Goal: Book appointment/travel/reservation

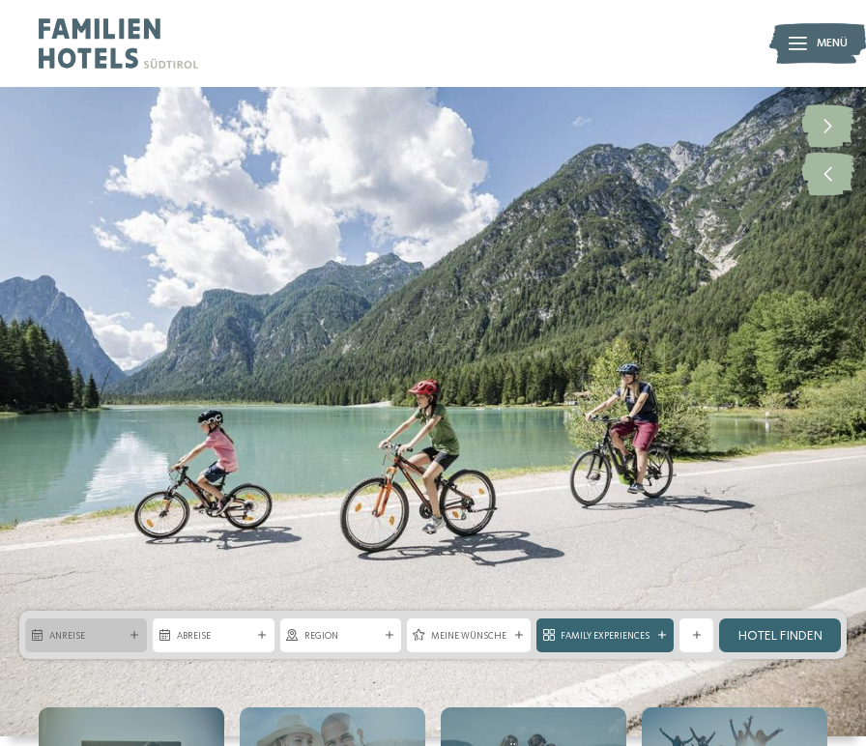
click at [110, 636] on span "Anreise" at bounding box center [85, 636] width 73 height 14
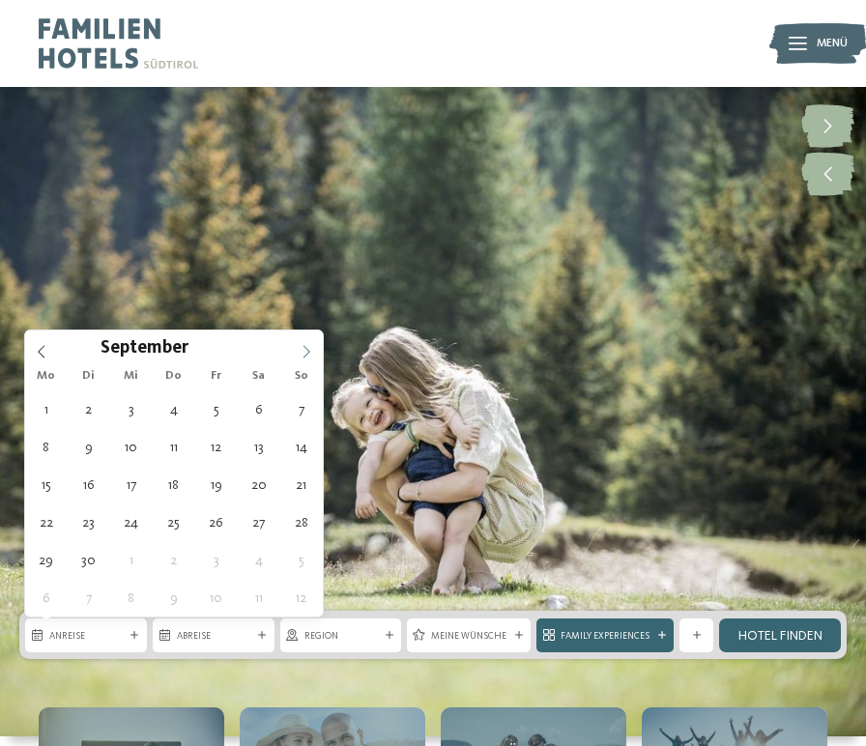
click at [315, 347] on span at bounding box center [306, 346] width 33 height 33
type div "[DATE]"
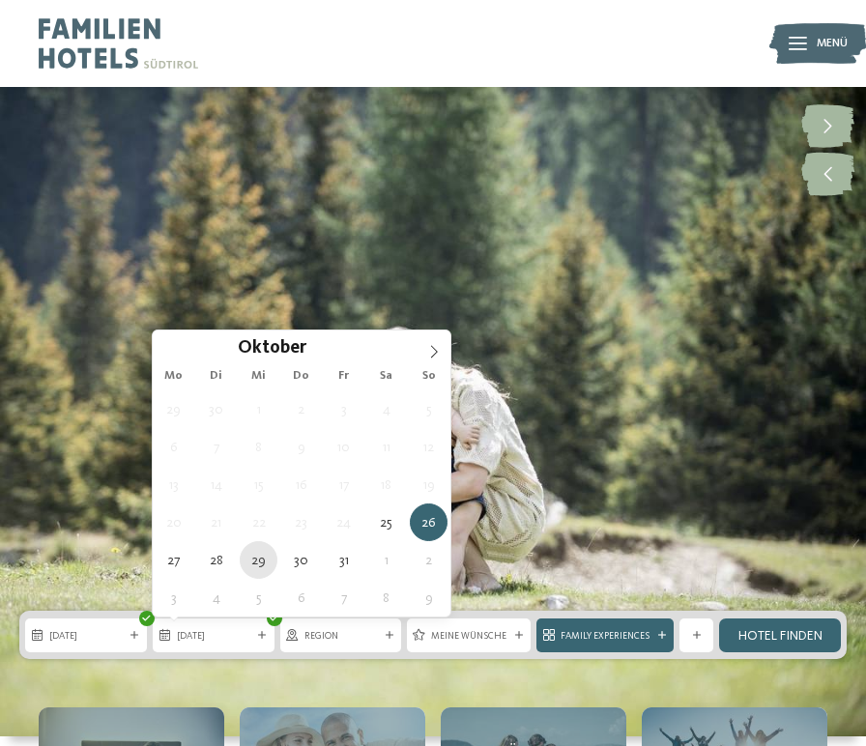
type div "[DATE]"
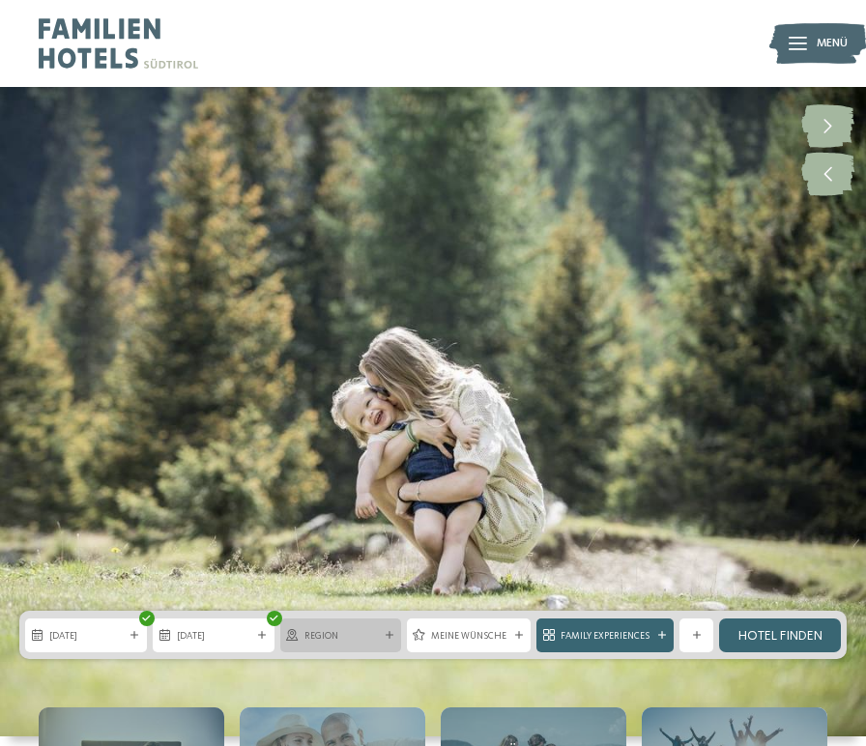
click at [364, 641] on span "Region" at bounding box center [340, 636] width 73 height 14
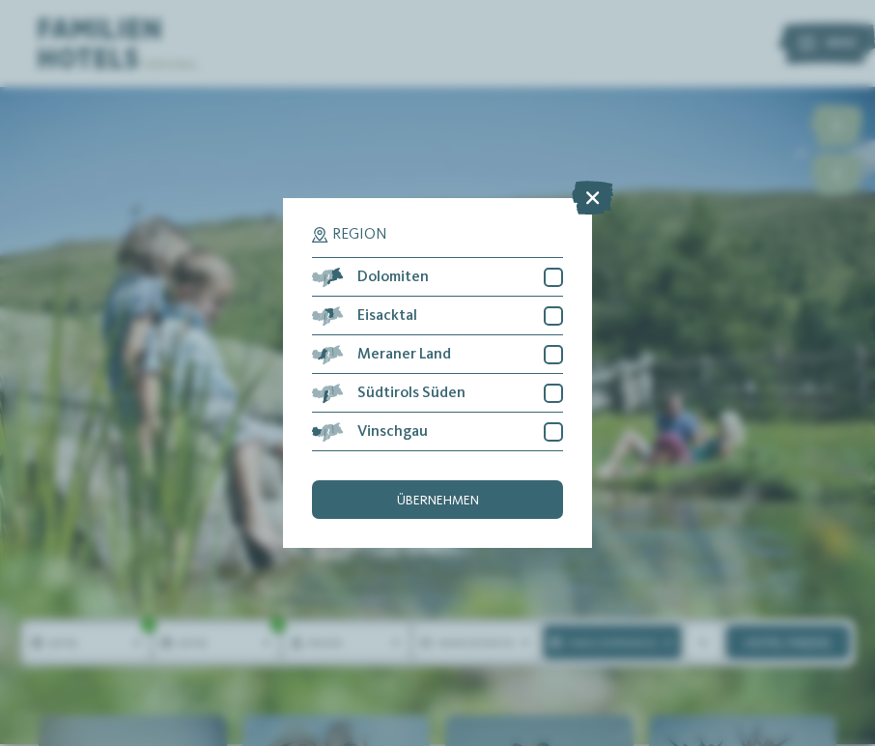
click at [589, 181] on icon at bounding box center [593, 198] width 42 height 34
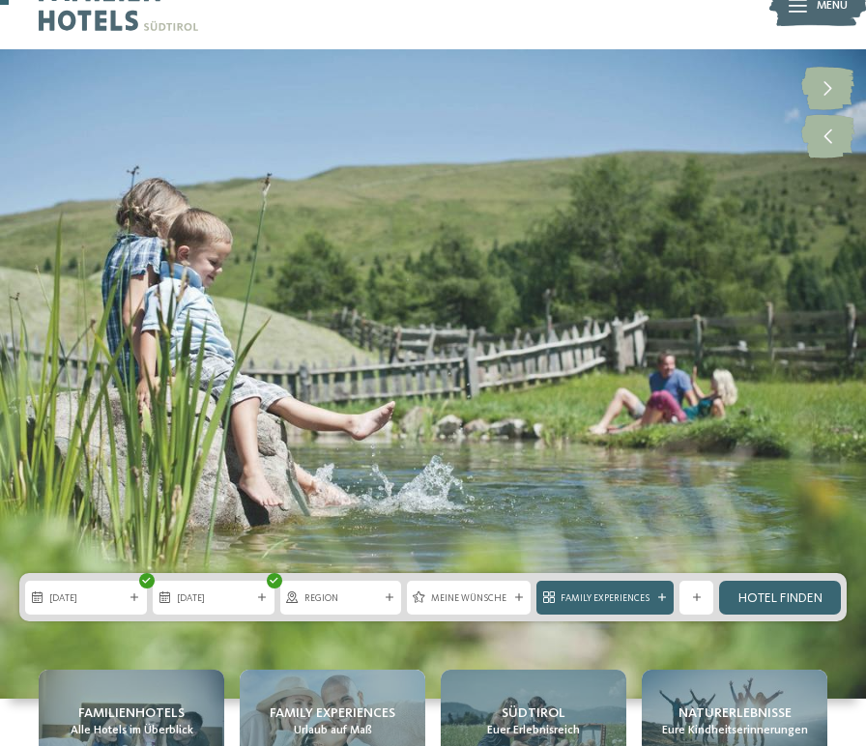
scroll to position [103, 0]
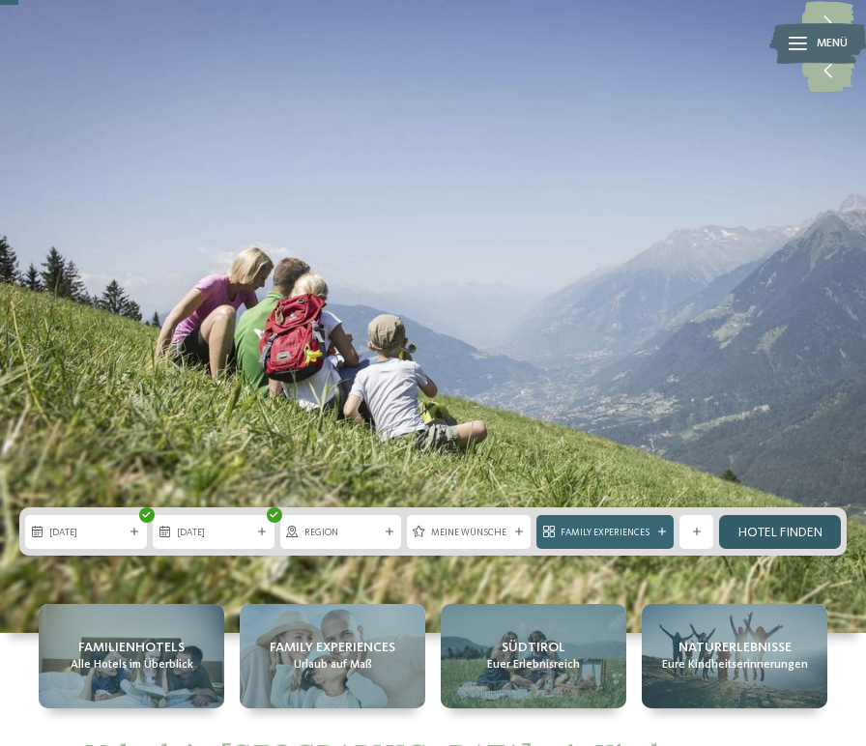
click at [805, 533] on link "Hotel finden" at bounding box center [780, 532] width 122 height 34
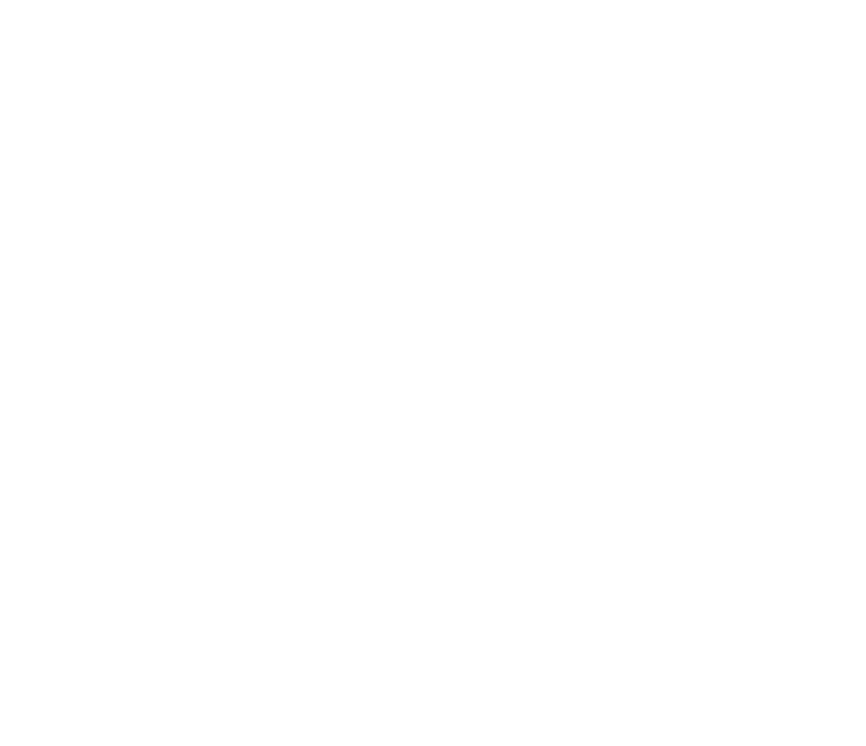
scroll to position [559, 0]
click at [556, 303] on h4 "Familienalm & Almchalets Taser Alm" at bounding box center [635, 306] width 346 height 25
click at [180, 493] on h4 "Familienhotel Bella Vista ****" at bounding box center [231, 499] width 346 height 25
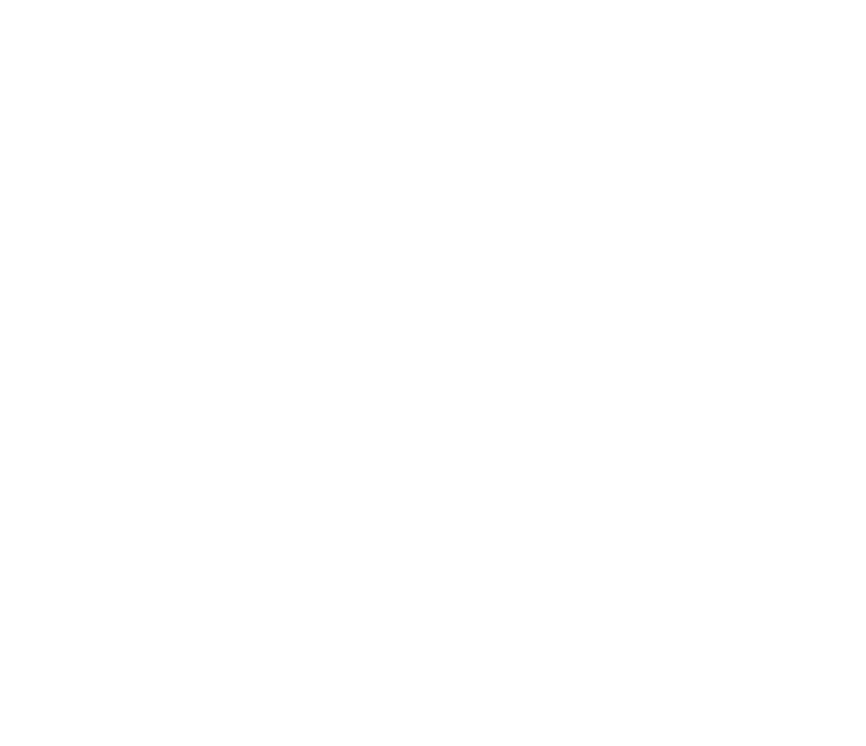
click at [165, 472] on span "www.taseralm.com" at bounding box center [124, 479] width 112 height 14
click at [135, 576] on span "www.bella-vista.it" at bounding box center [124, 583] width 112 height 14
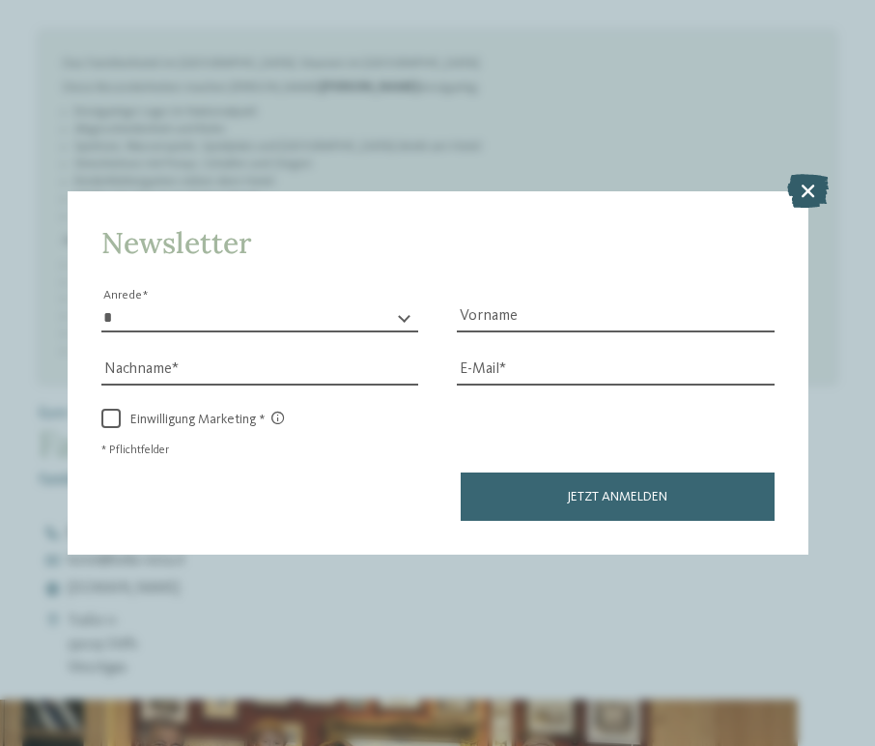
click at [805, 173] on icon at bounding box center [808, 190] width 42 height 34
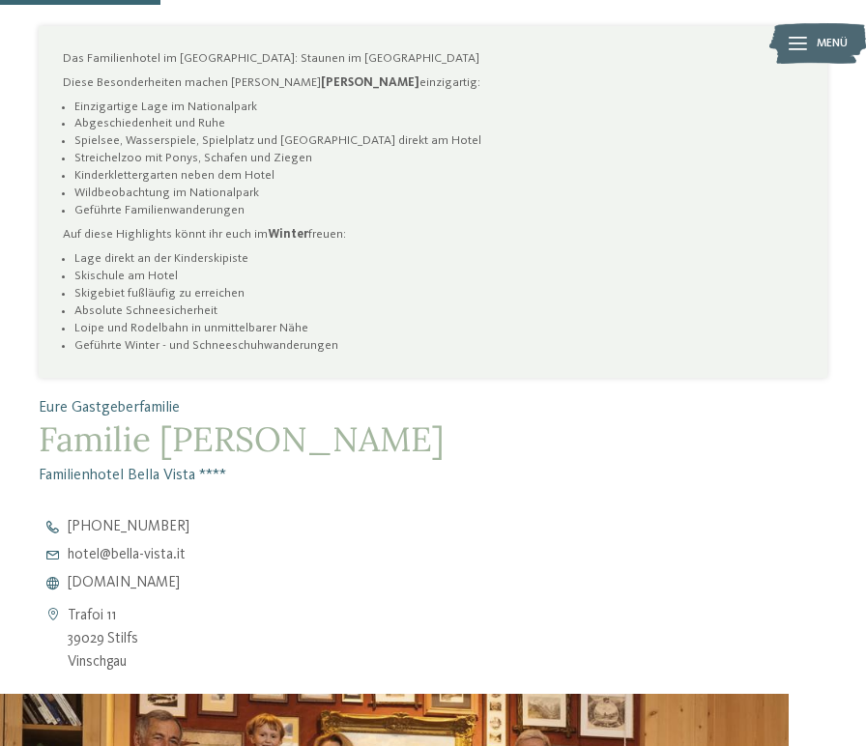
scroll to position [1164, 0]
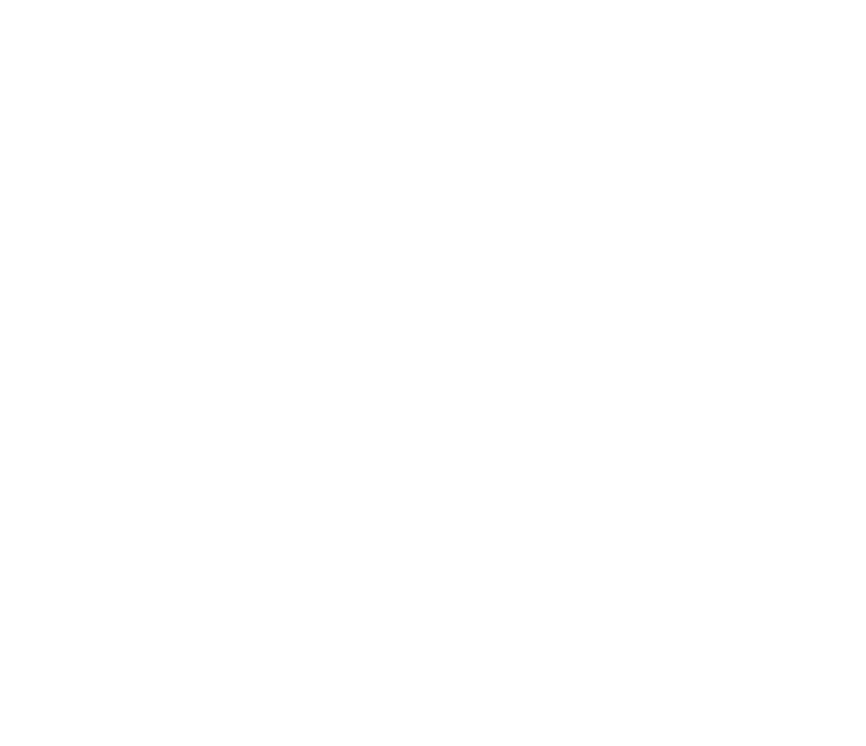
scroll to position [986, 0]
click at [536, 289] on h4 "TYROL family retreat" at bounding box center [635, 301] width 346 height 25
click at [112, 580] on span "[DOMAIN_NAME]" at bounding box center [124, 585] width 112 height 14
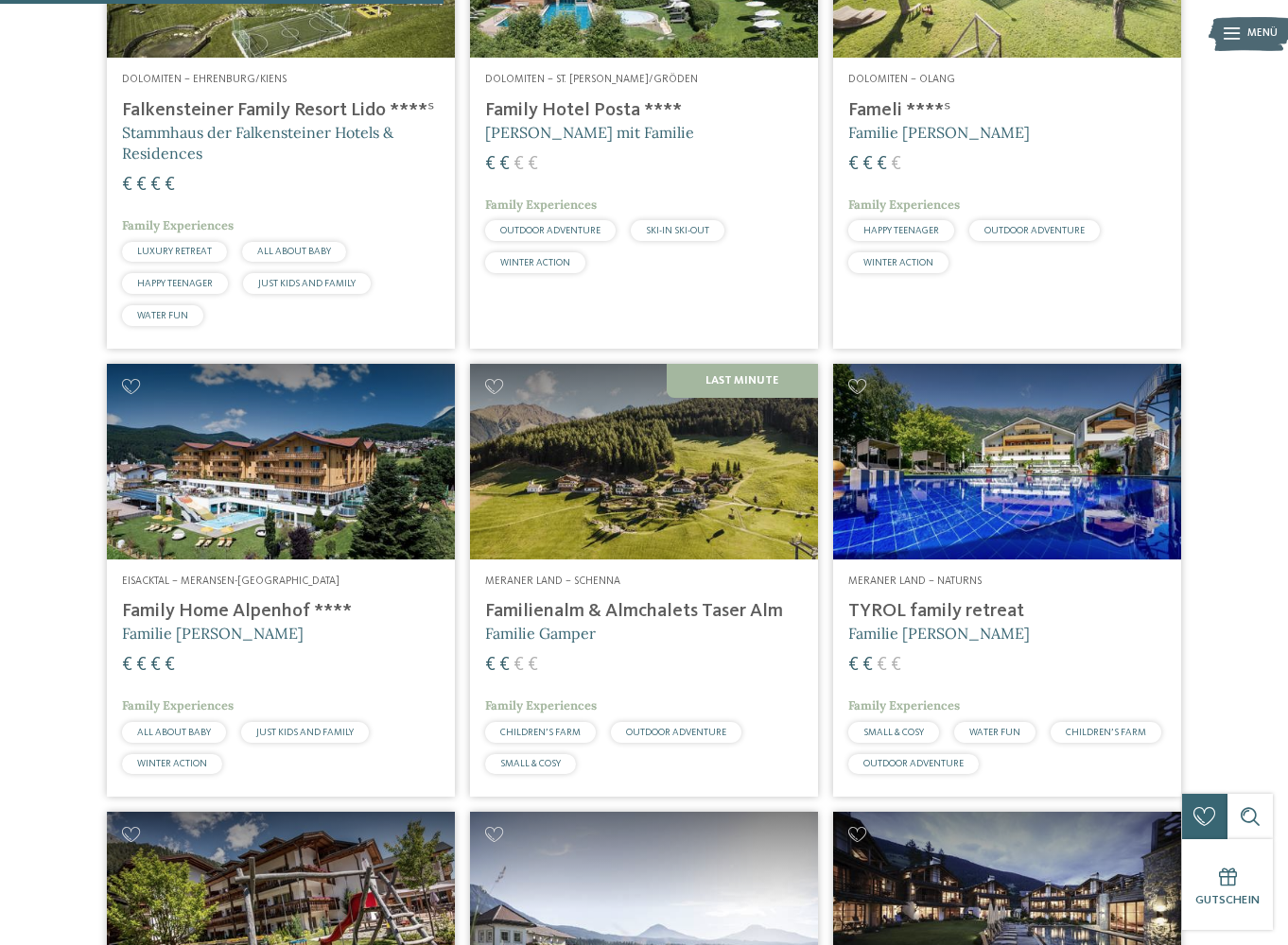
scroll to position [1625, 0]
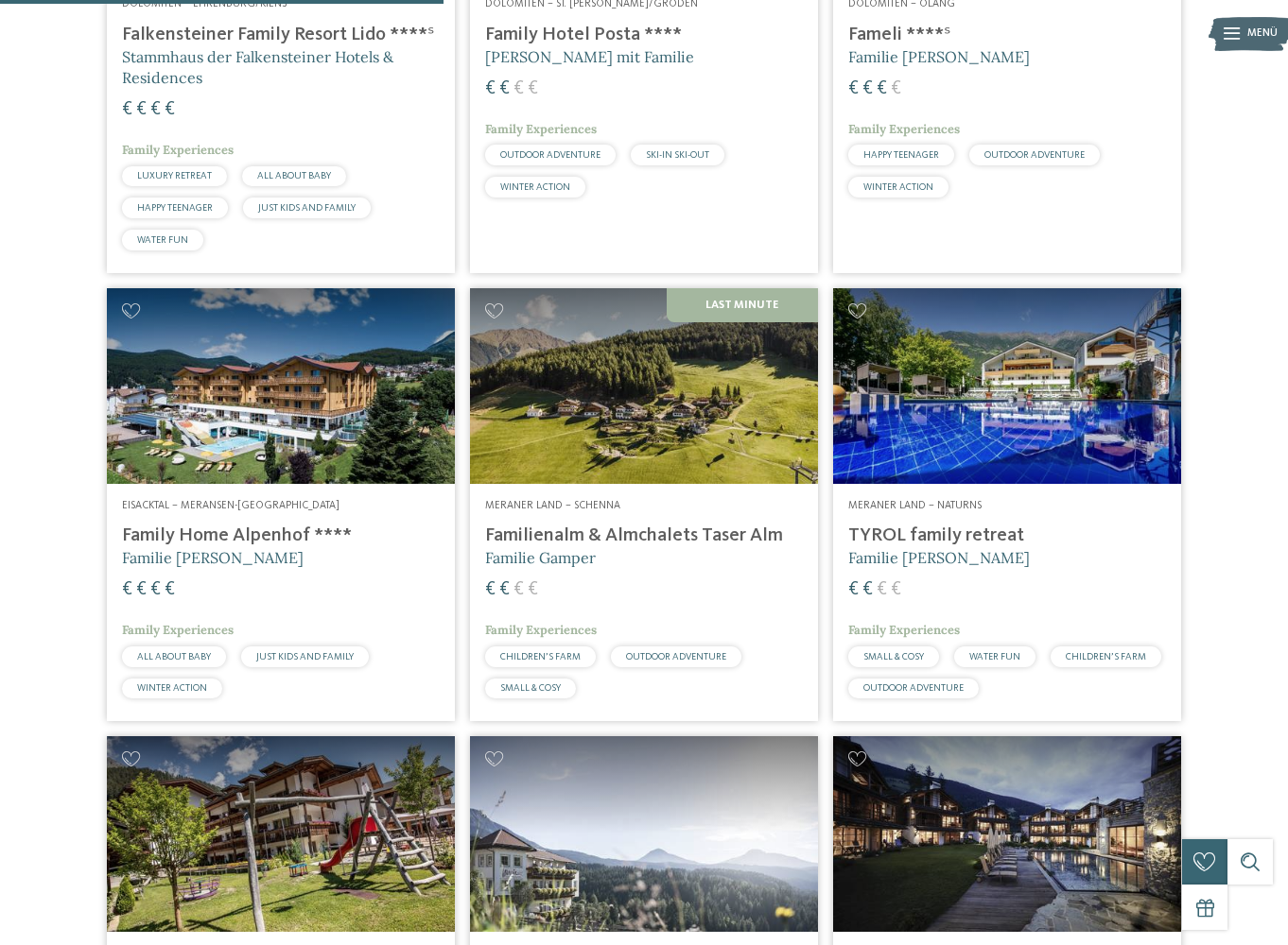
click at [221, 547] on h4 "Family Home Alpenhof ****" at bounding box center [281, 535] width 318 height 22
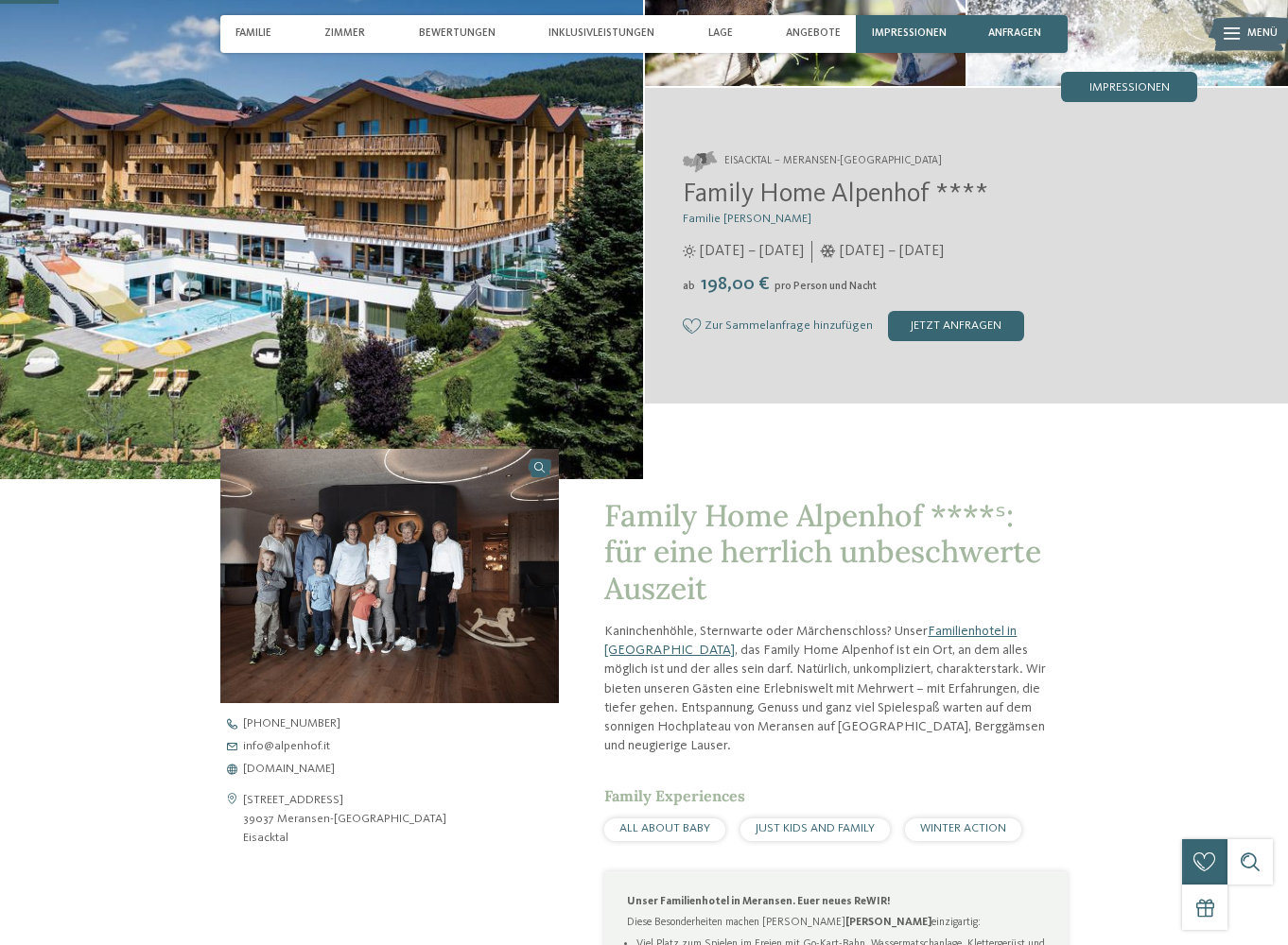
scroll to position [252, 0]
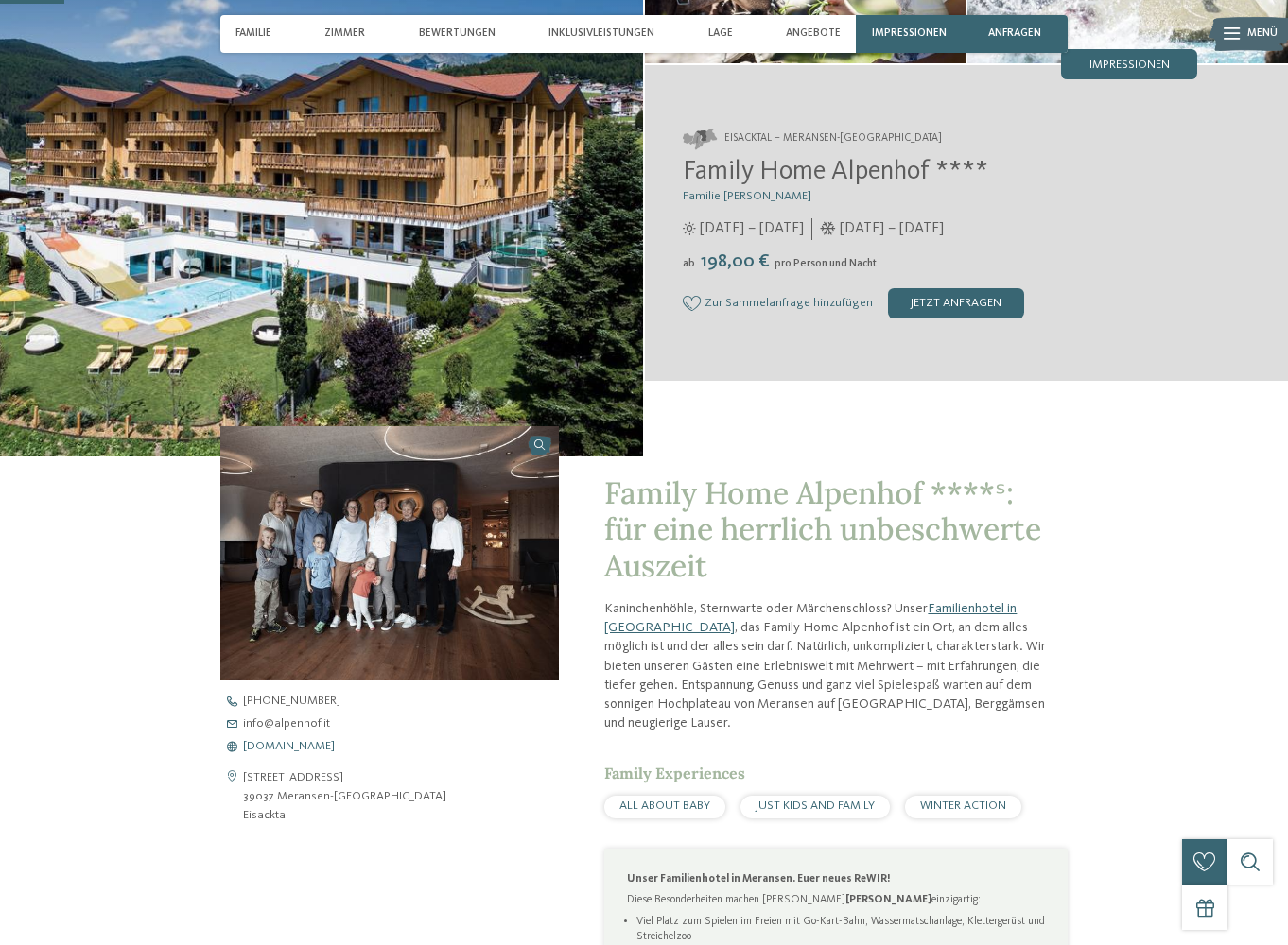
click at [288, 741] on span "www.alpenhof.it" at bounding box center [289, 746] width 92 height 13
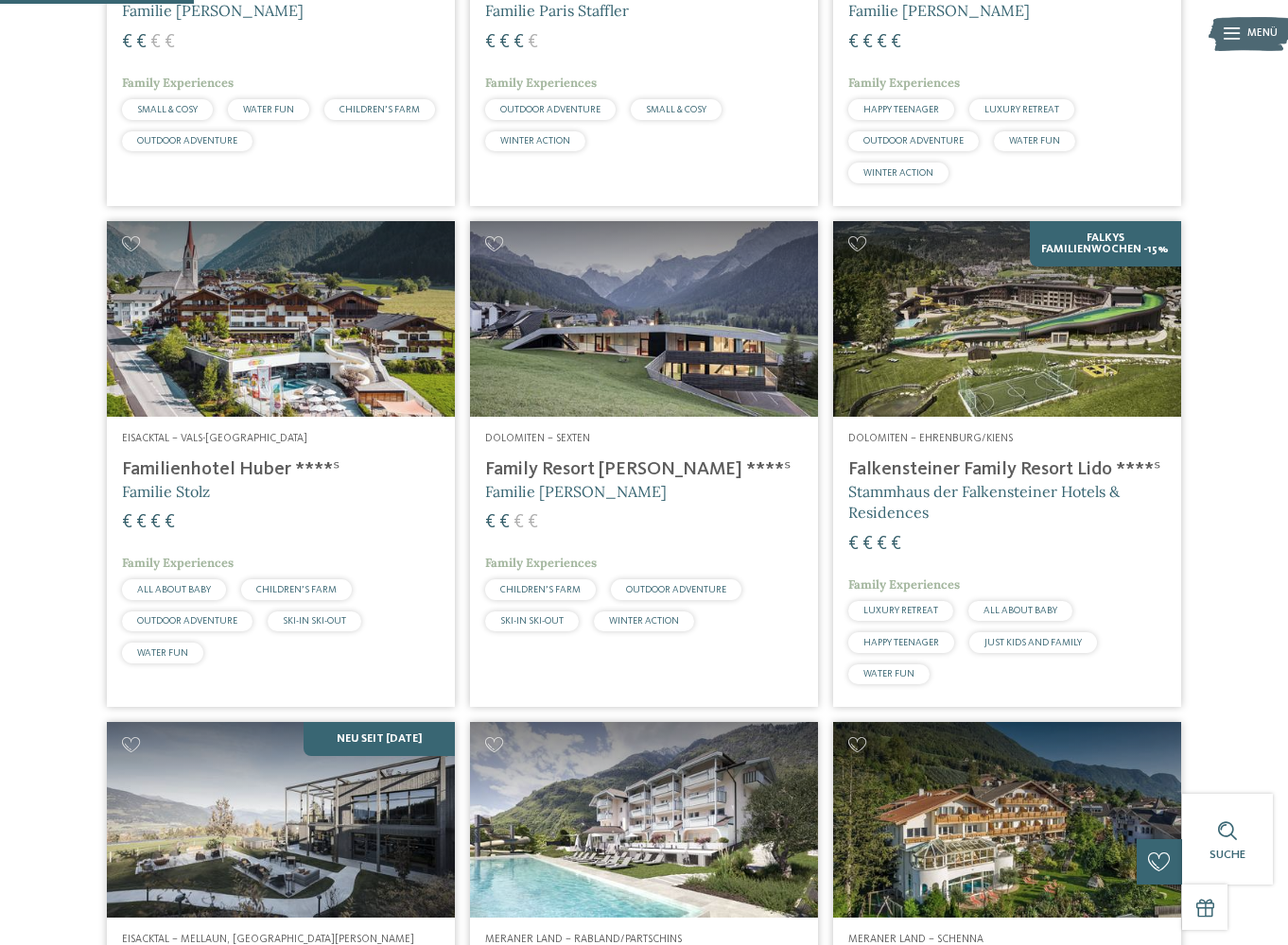
scroll to position [713, 0]
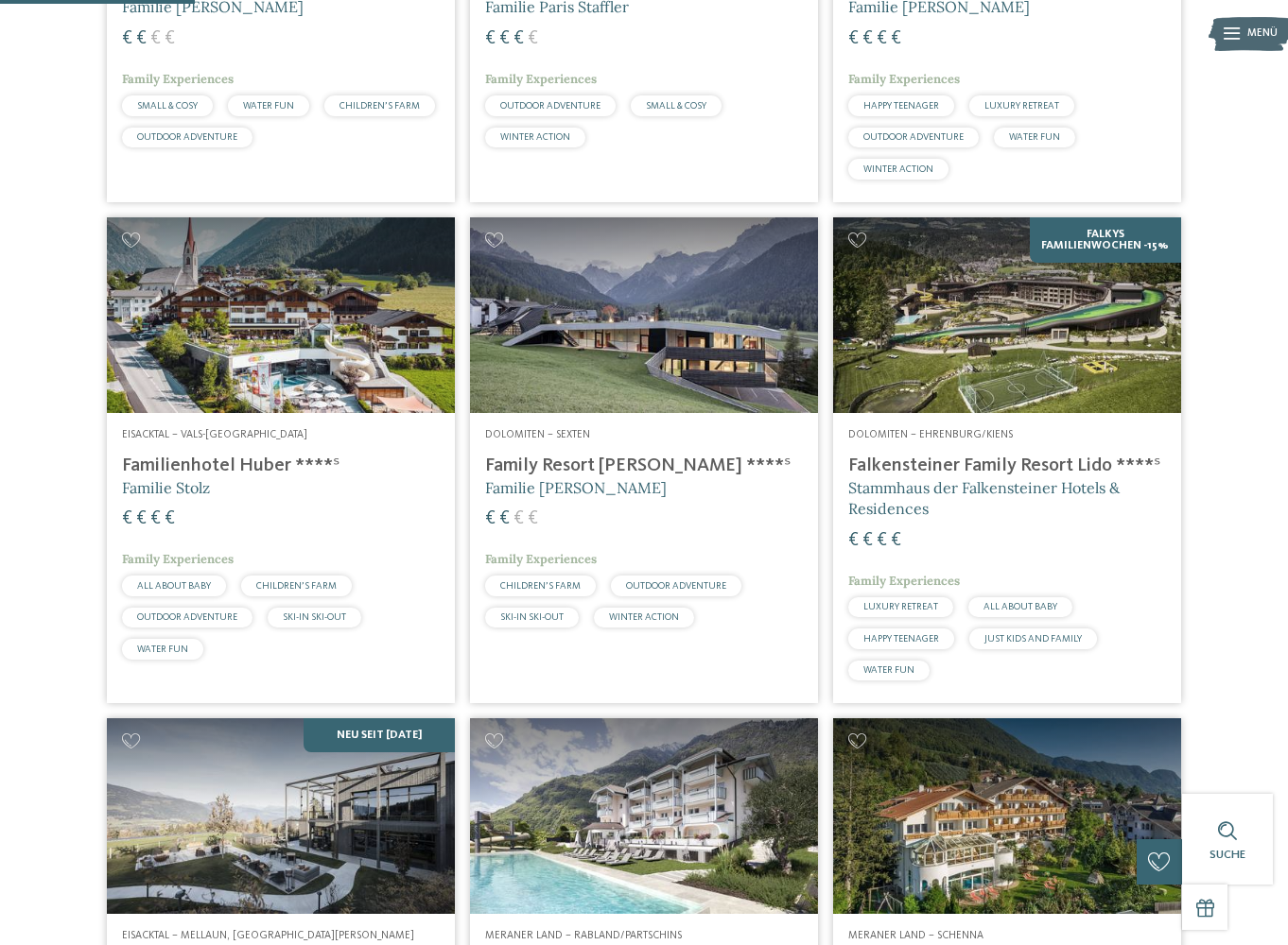
click at [231, 477] on h4 "Familienhotel Huber ****ˢ" at bounding box center [281, 466] width 318 height 22
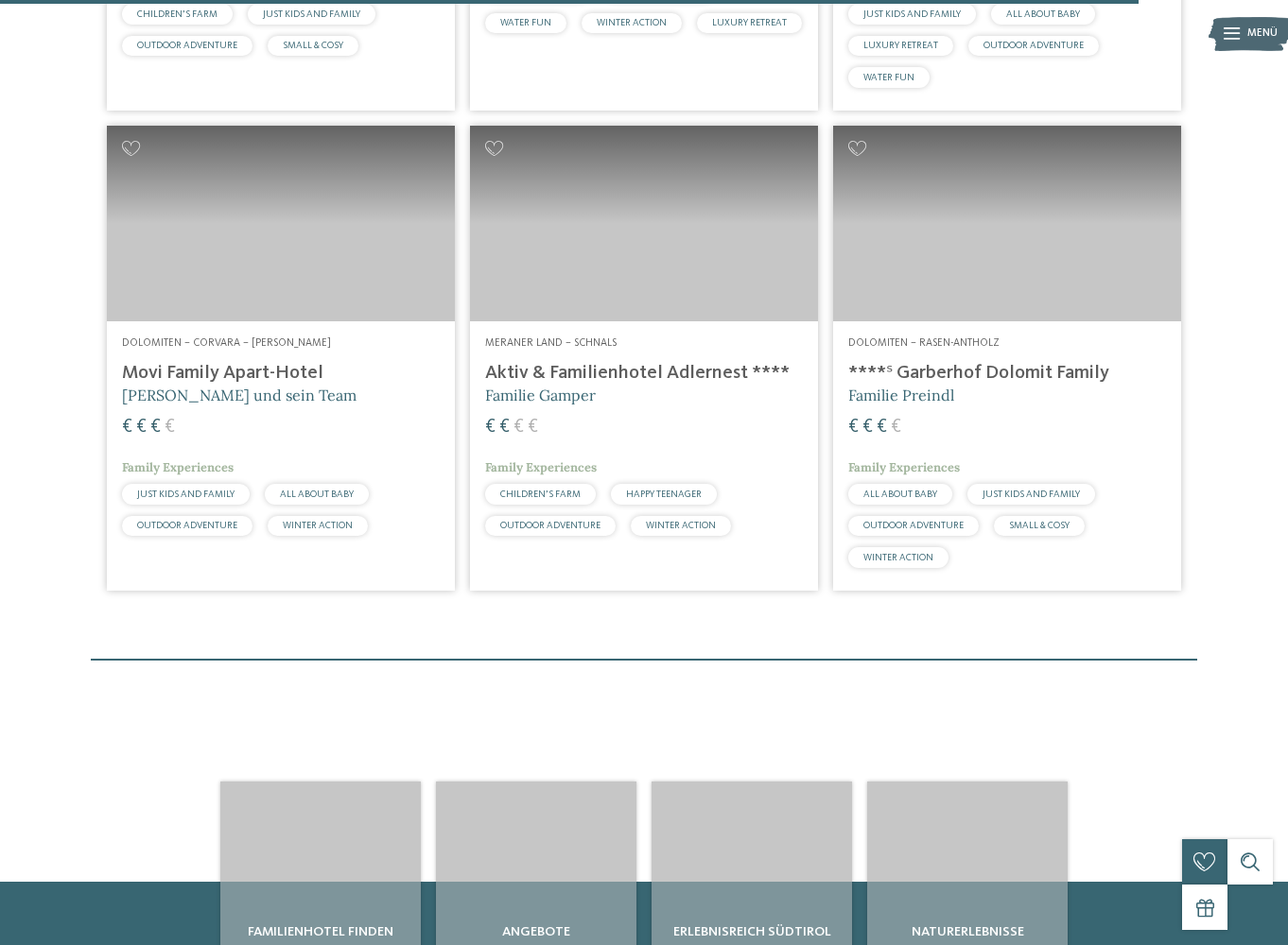
scroll to position [4198, 0]
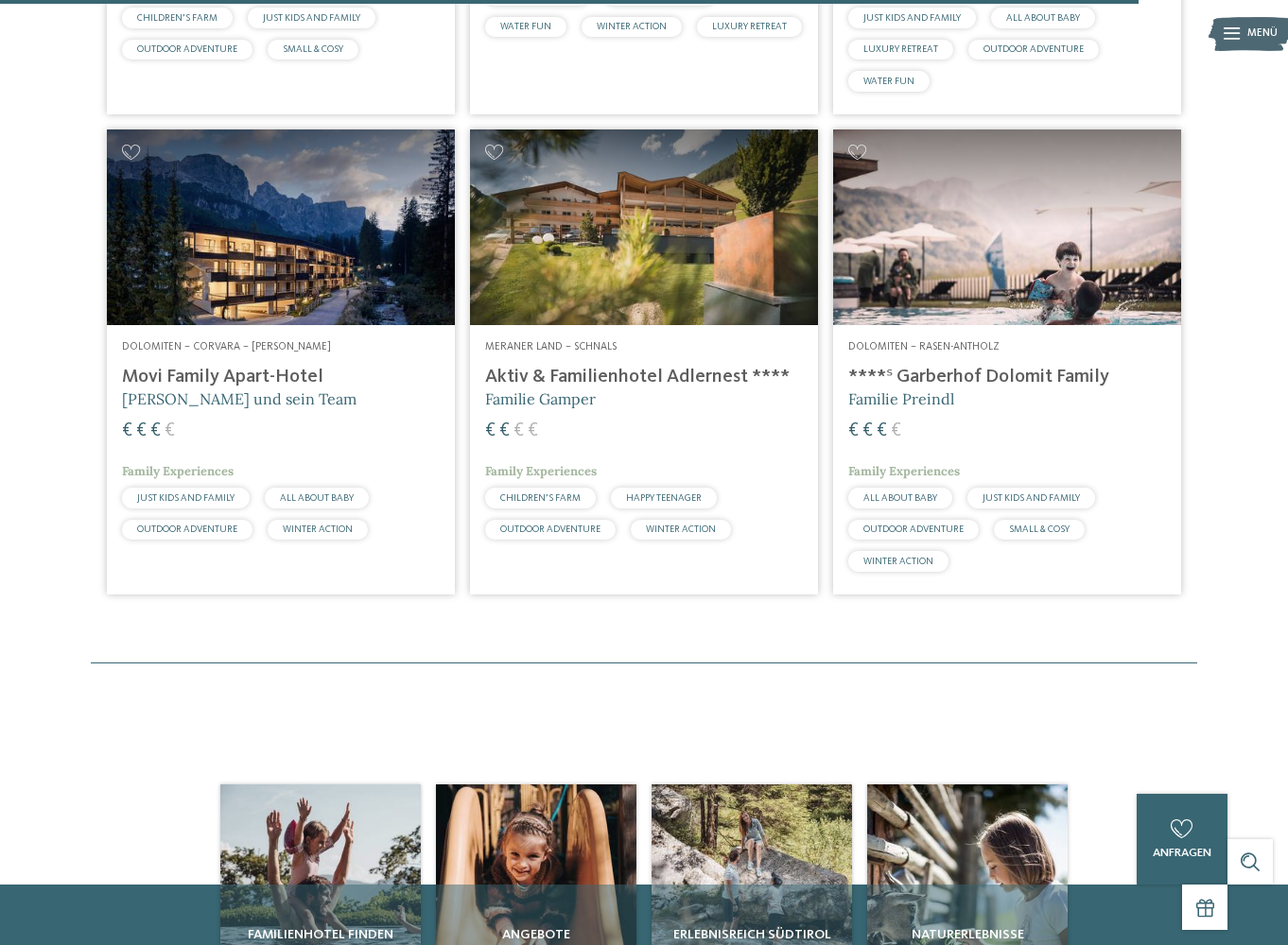
click at [941, 376] on h4 "****ˢ Garberhof Dolomit Family" at bounding box center [1007, 377] width 318 height 22
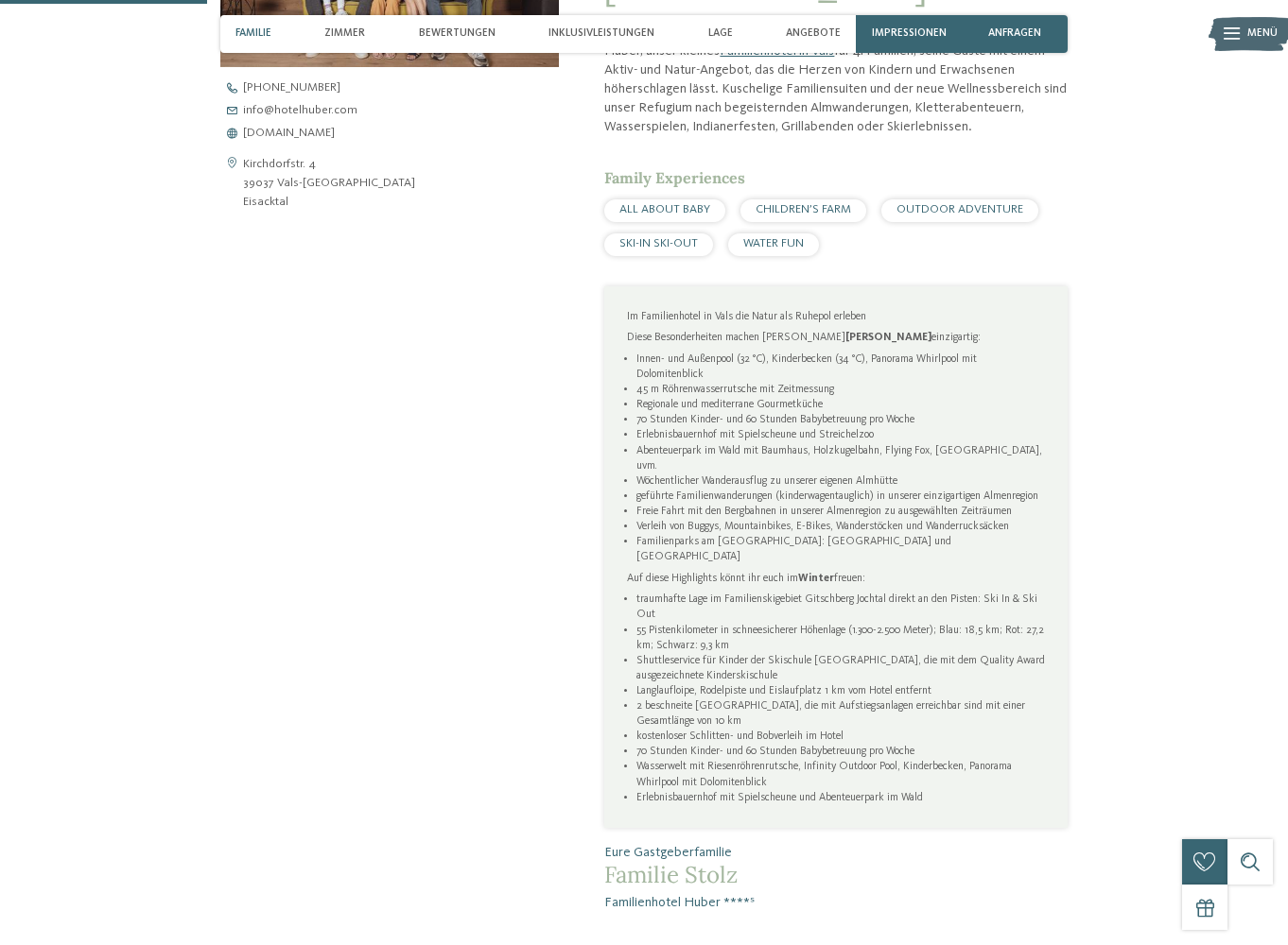
scroll to position [837, 0]
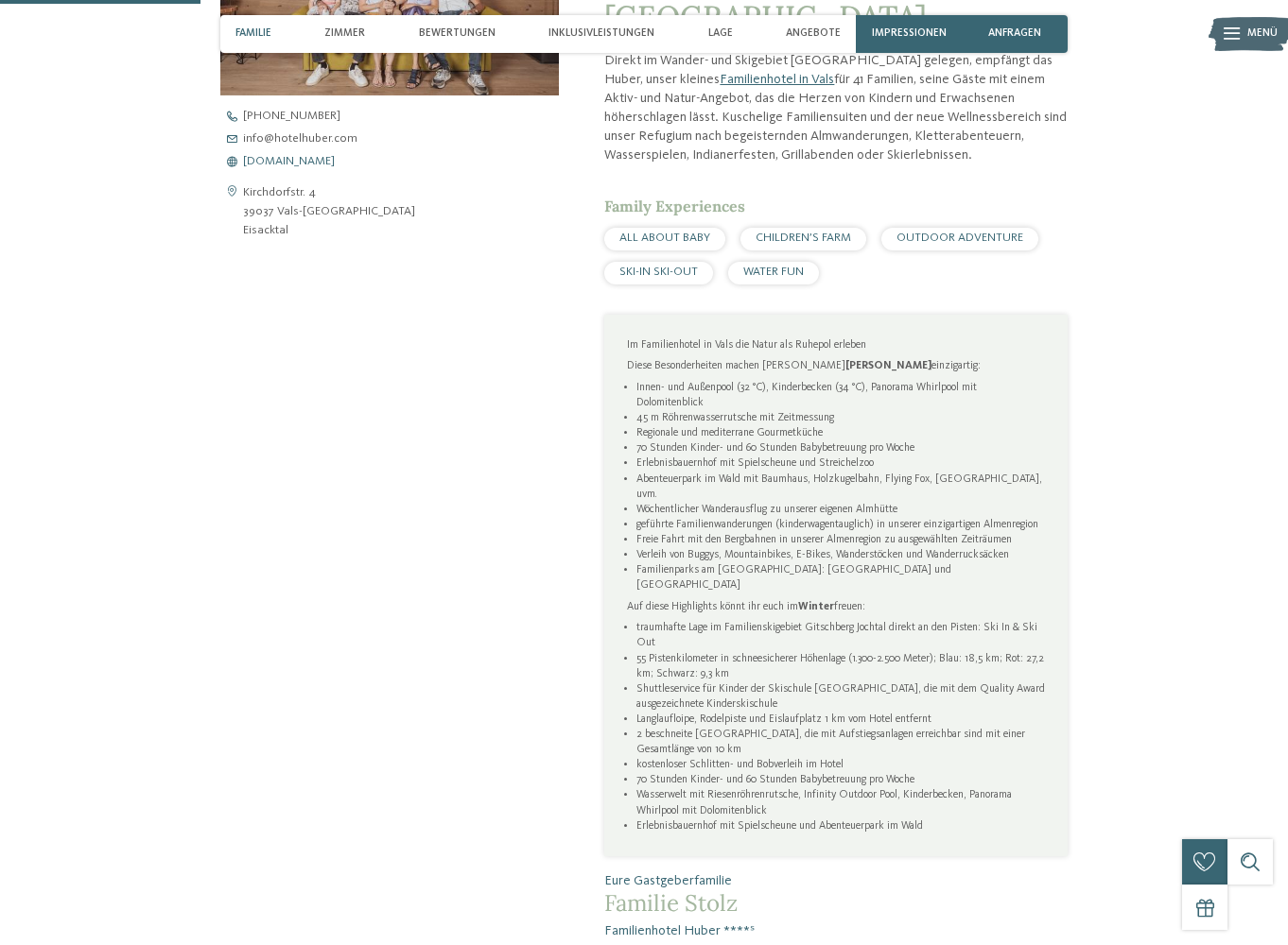
click at [335, 156] on span "www.hotelhuber.com" at bounding box center [289, 161] width 92 height 13
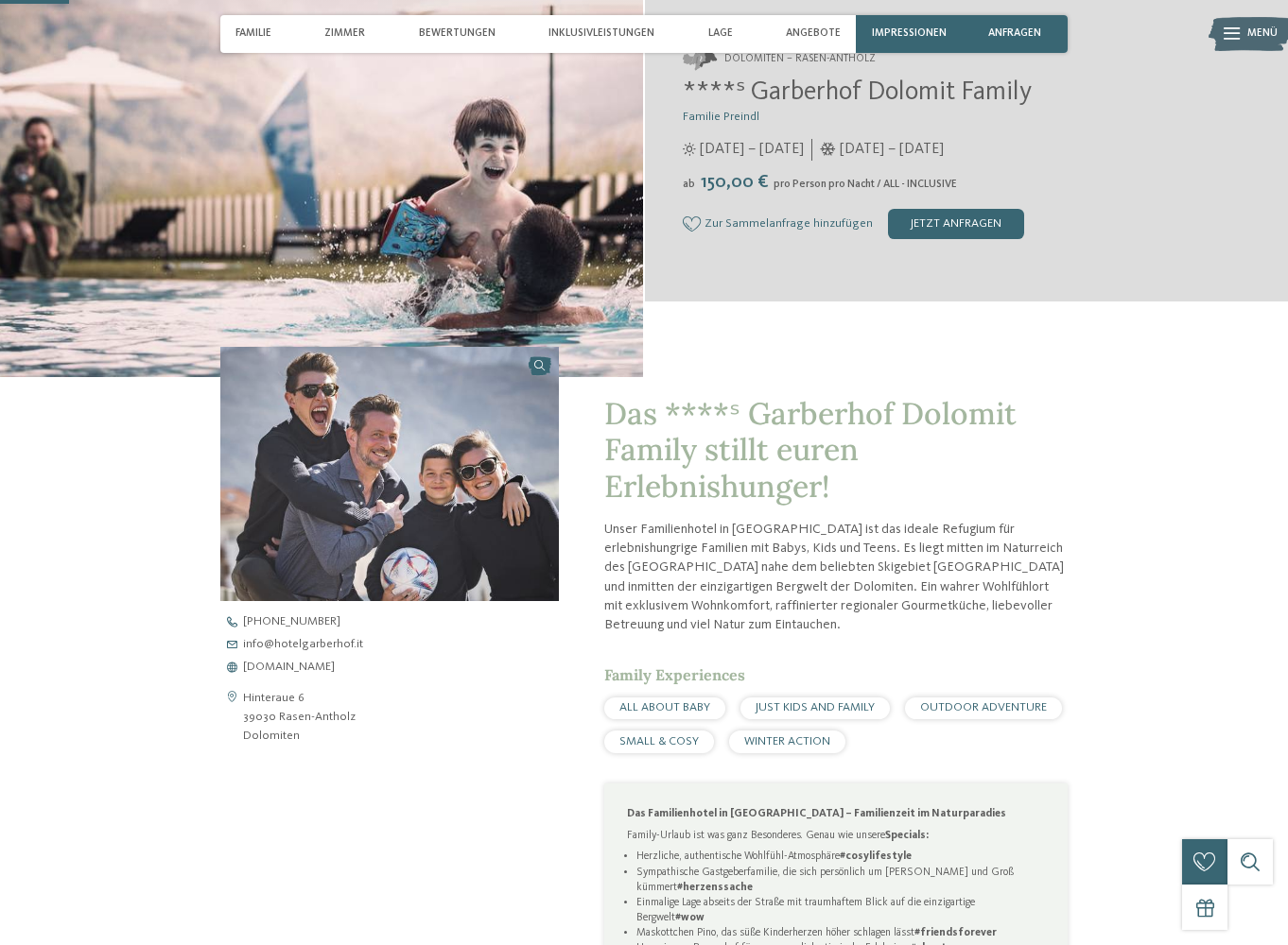
scroll to position [391, 0]
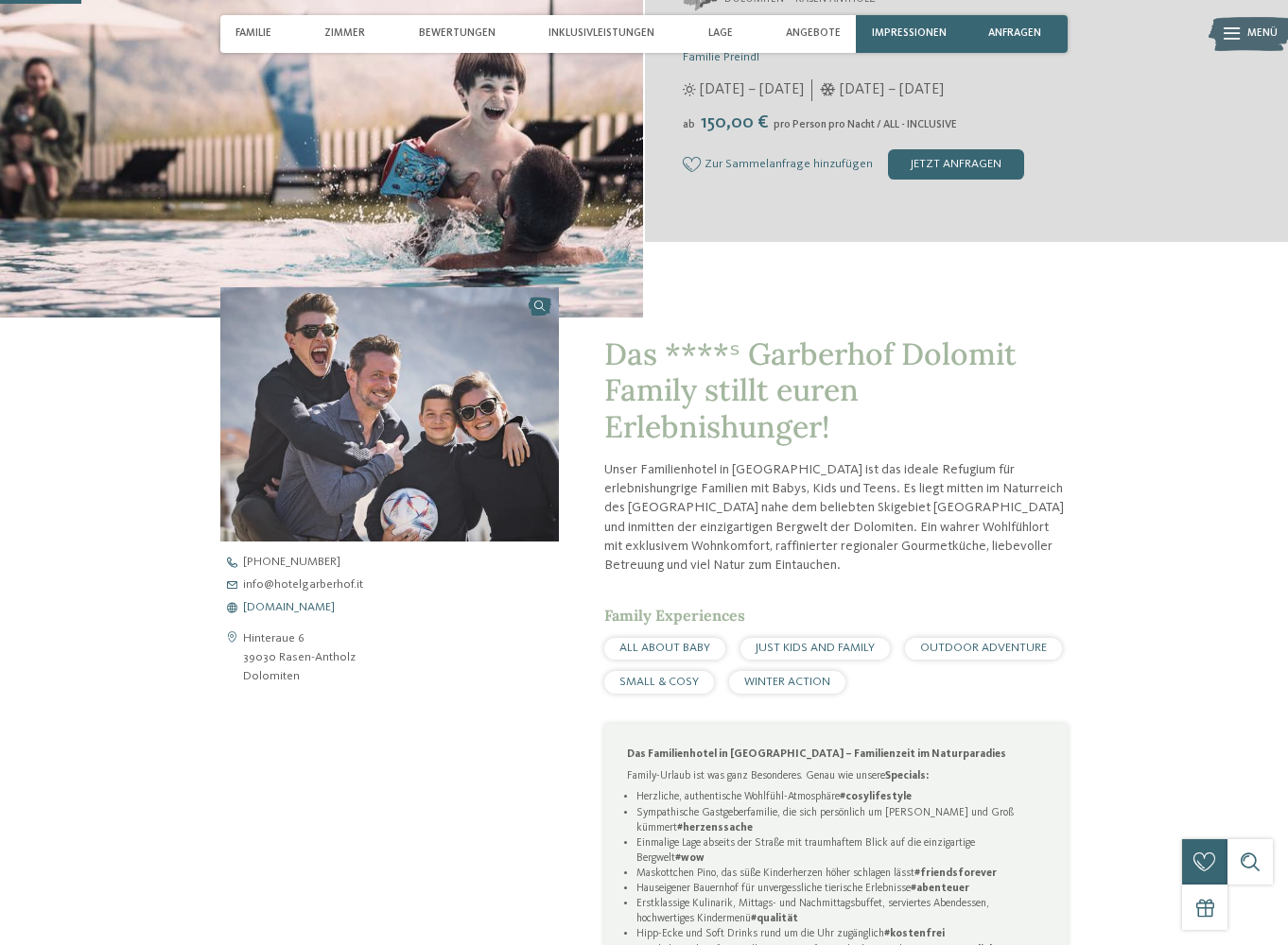
click at [297, 608] on span "www.hotelgarberhof.it" at bounding box center [289, 608] width 92 height 13
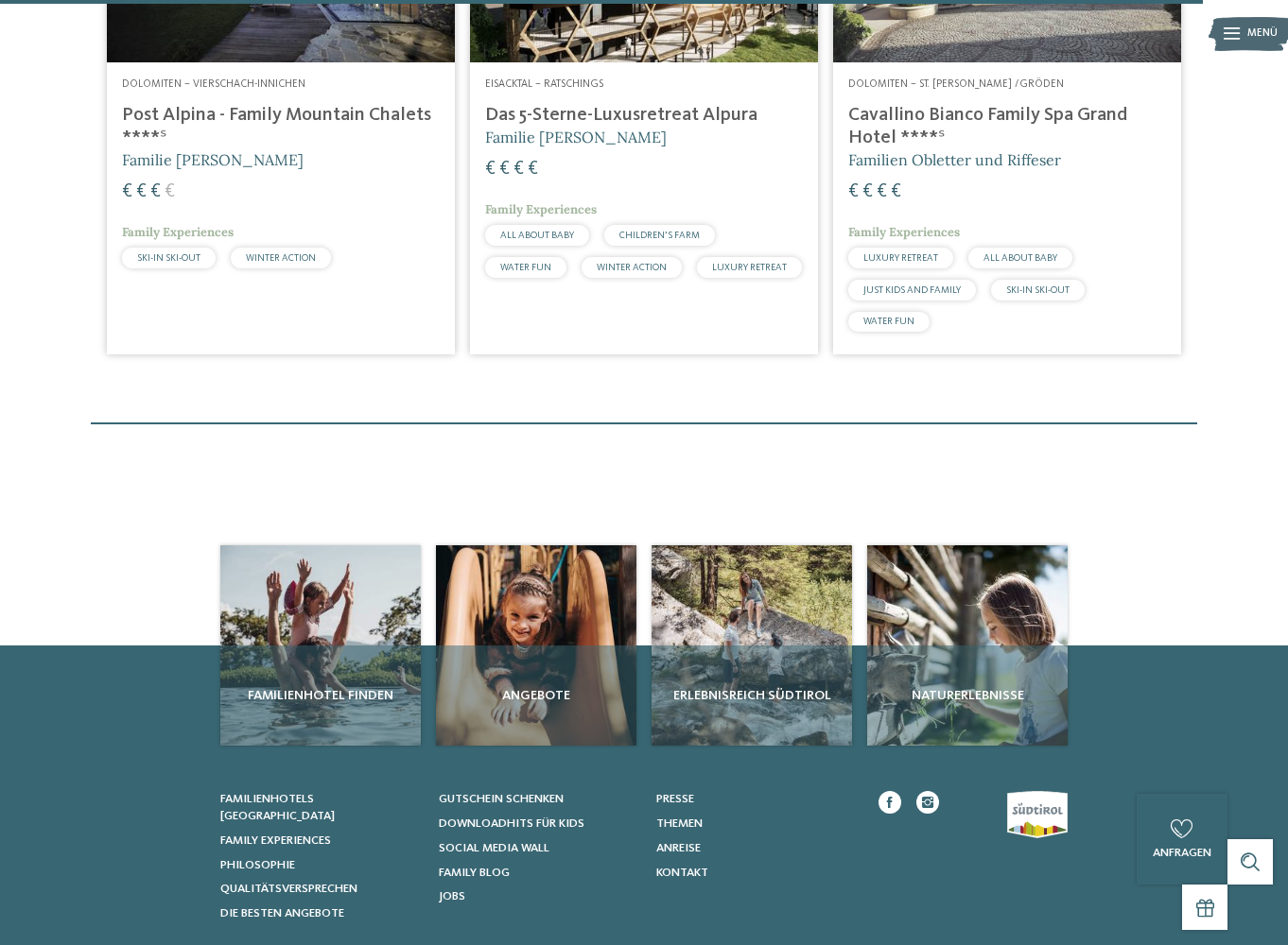
scroll to position [4321, 0]
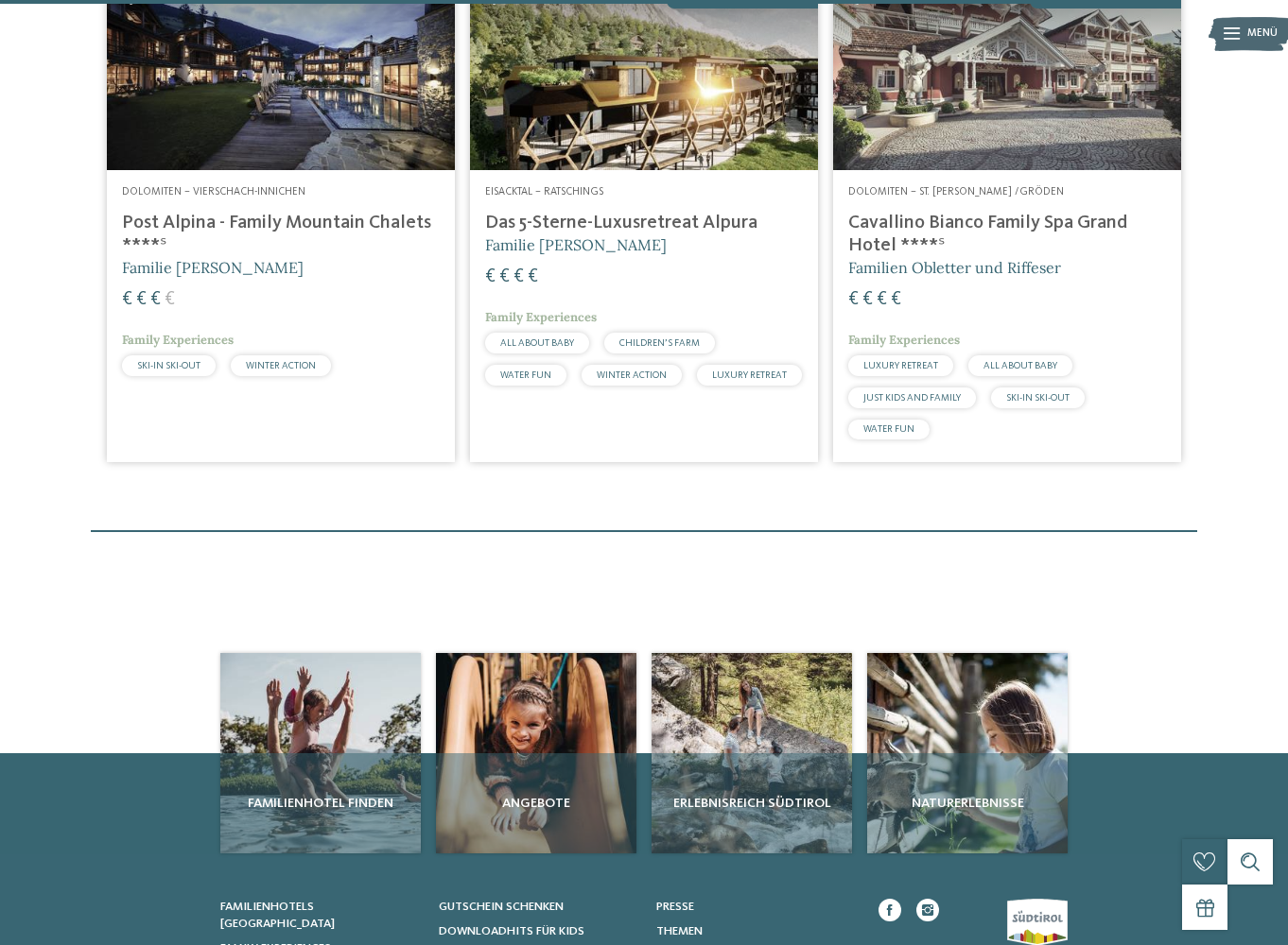
click at [1011, 233] on h4 "Cavallino Bianco Family Spa Grand Hotel ****ˢ" at bounding box center [1007, 234] width 318 height 45
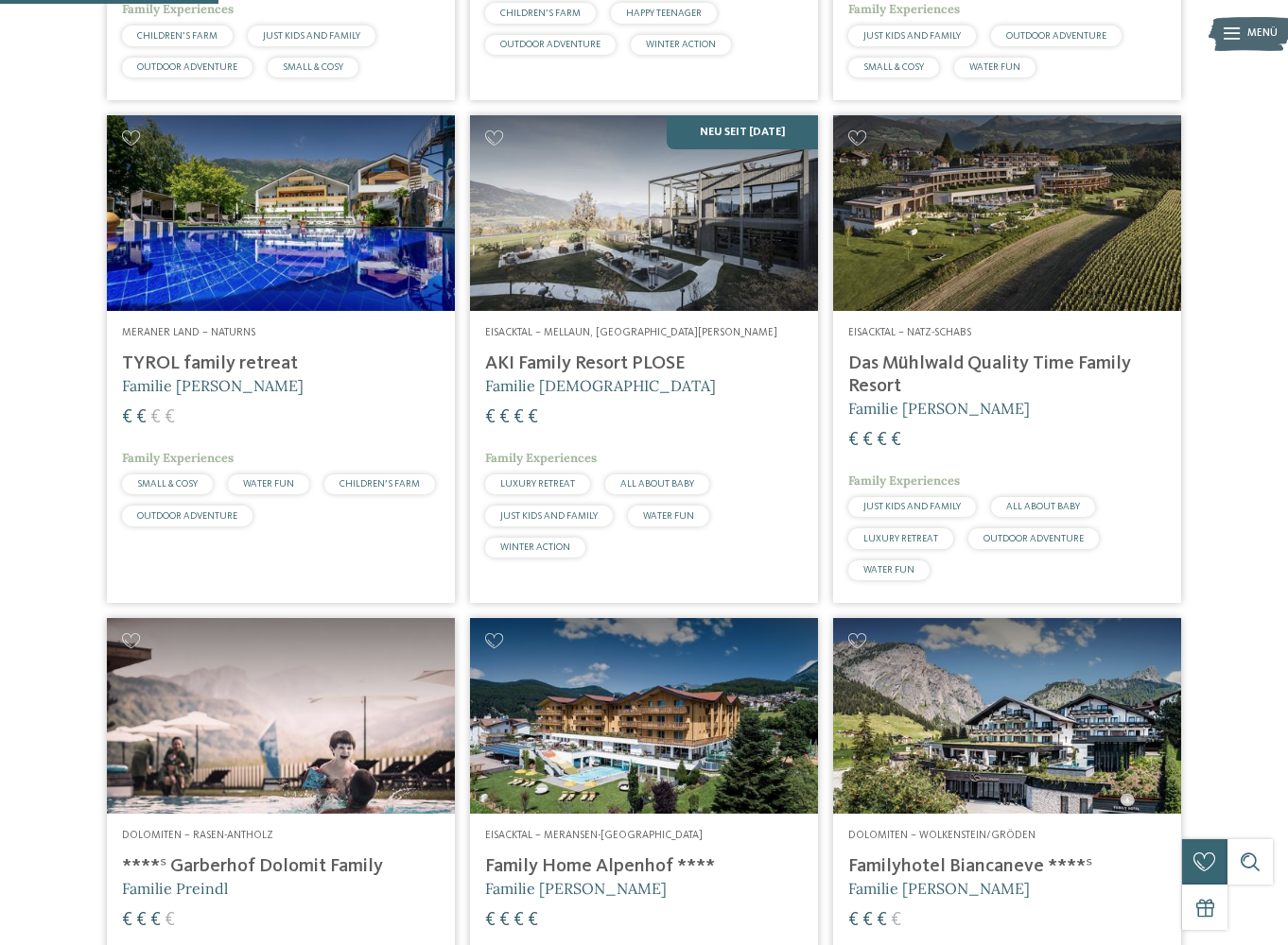
scroll to position [817, 0]
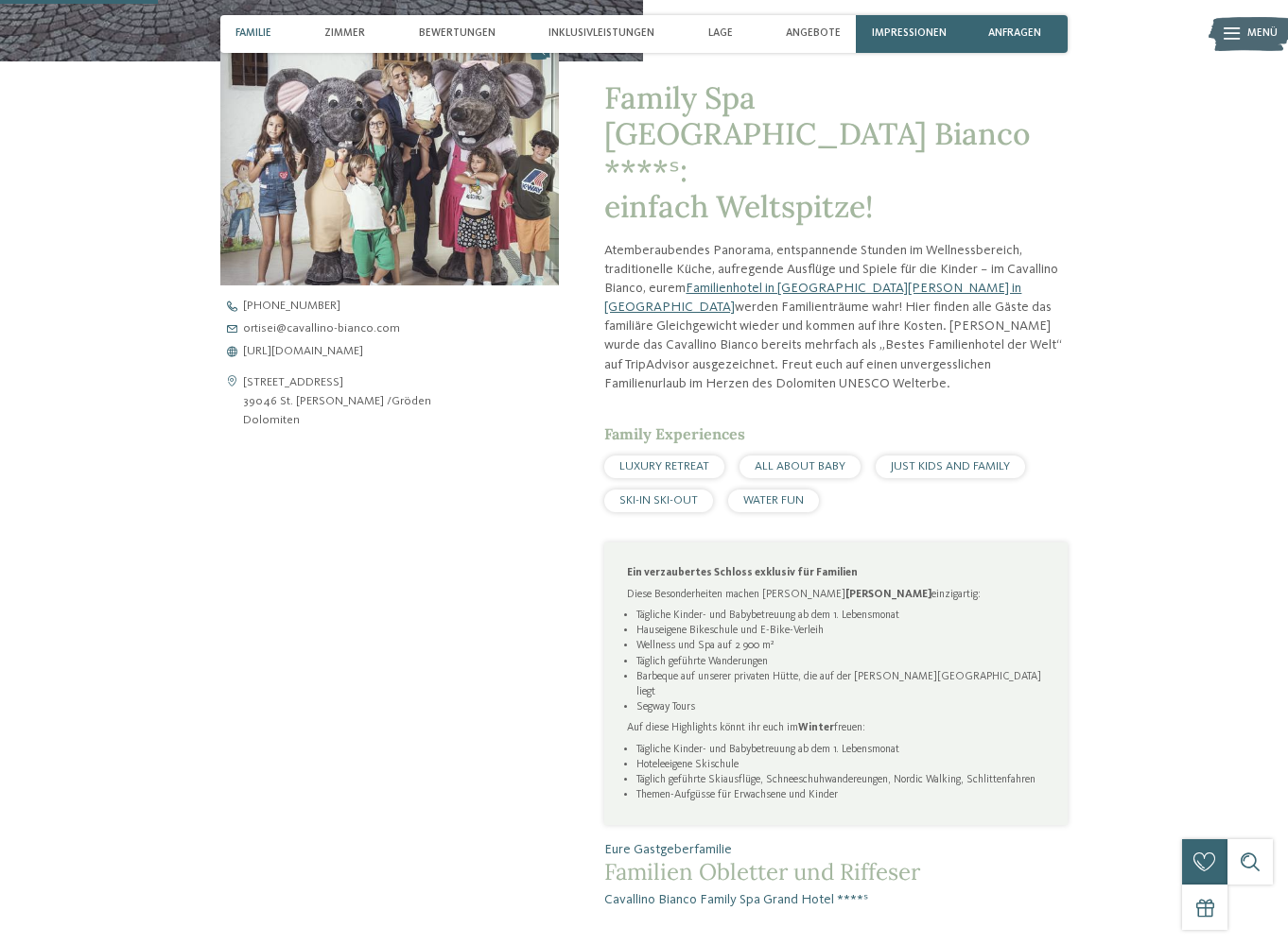
scroll to position [652, 0]
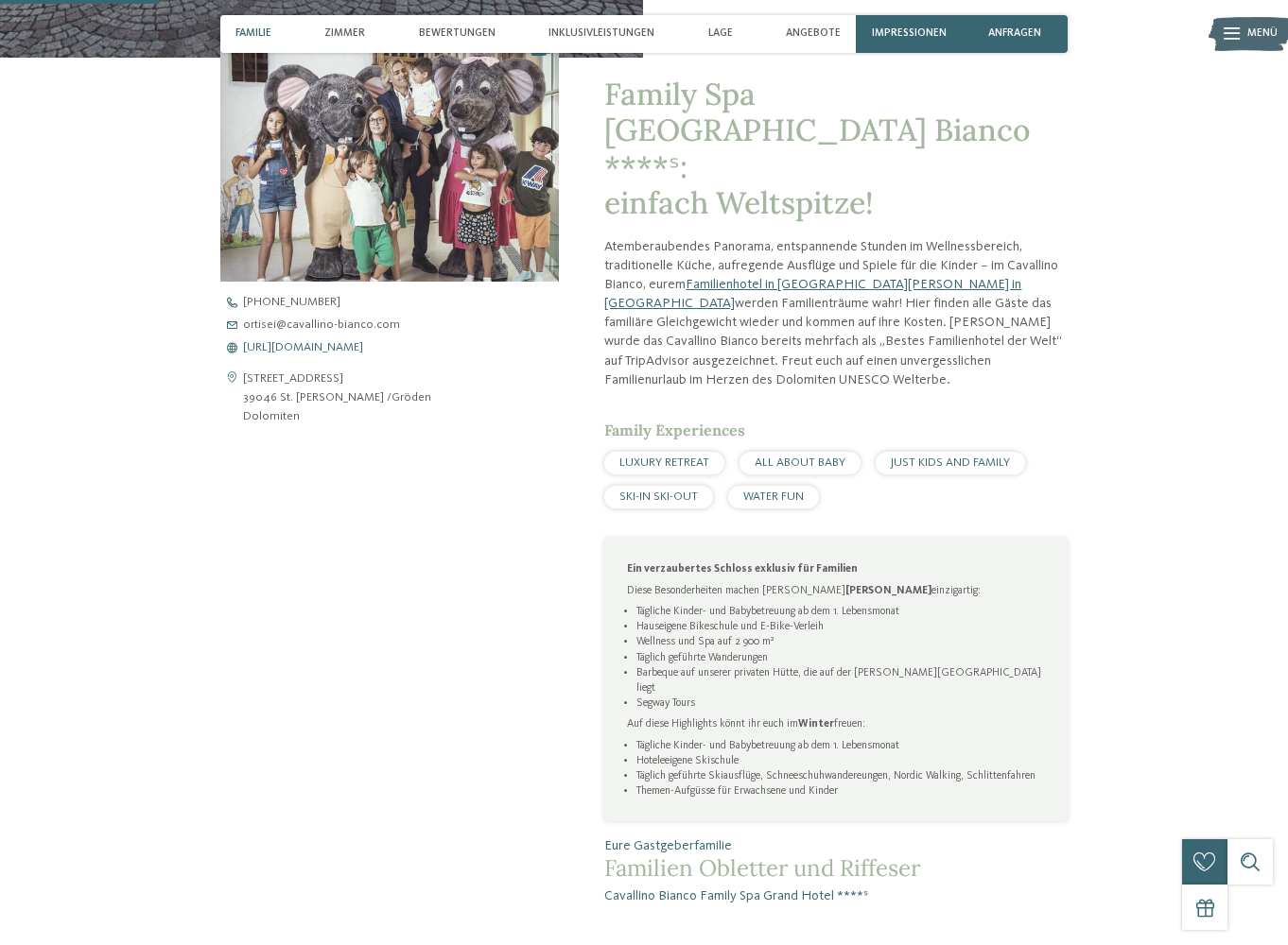
click at [363, 347] on span "https://www.cavallino-bianco.com/de/familienhotel-sudtirol" at bounding box center [302, 348] width 120 height 13
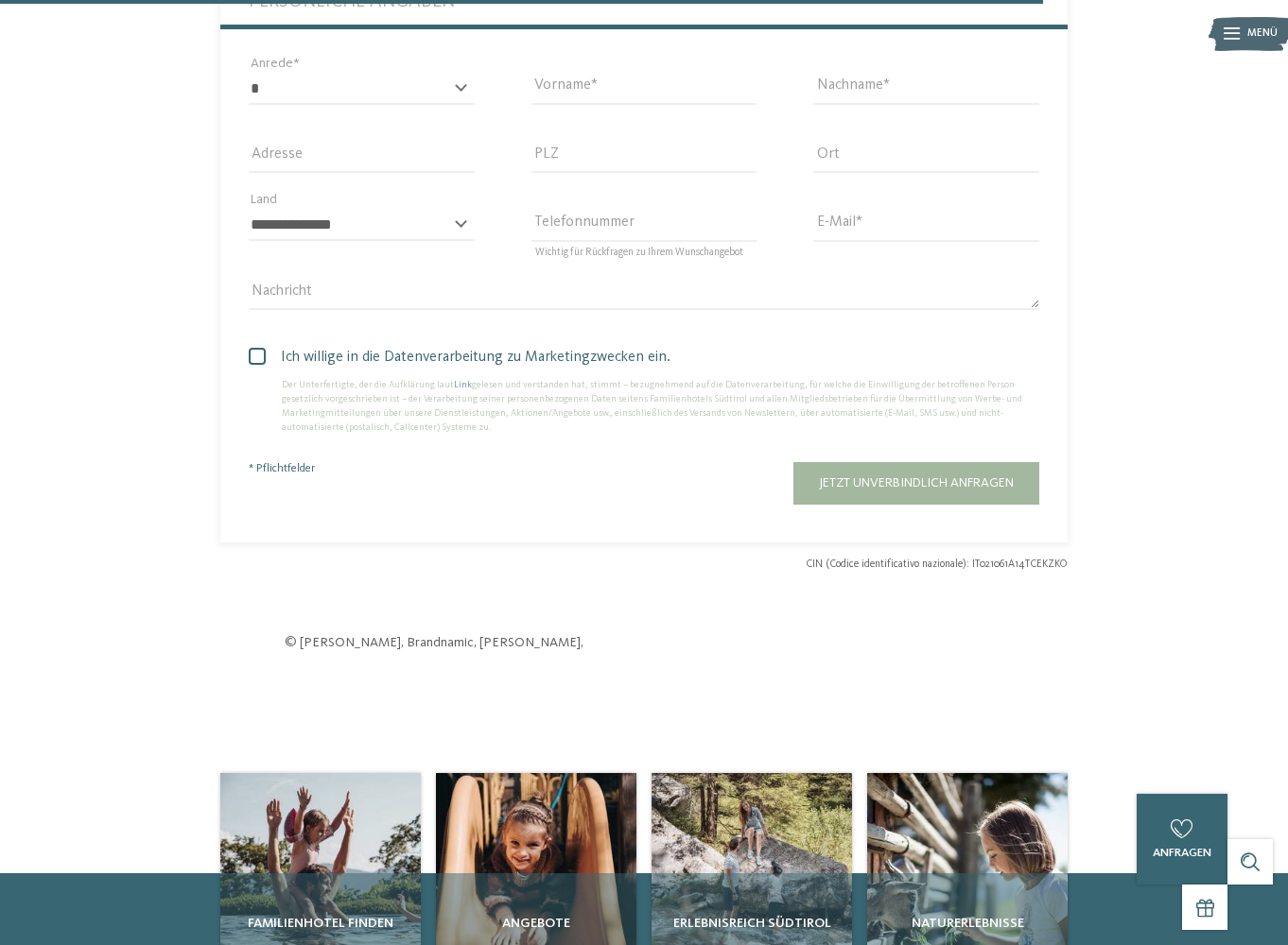
scroll to position [5212, 0]
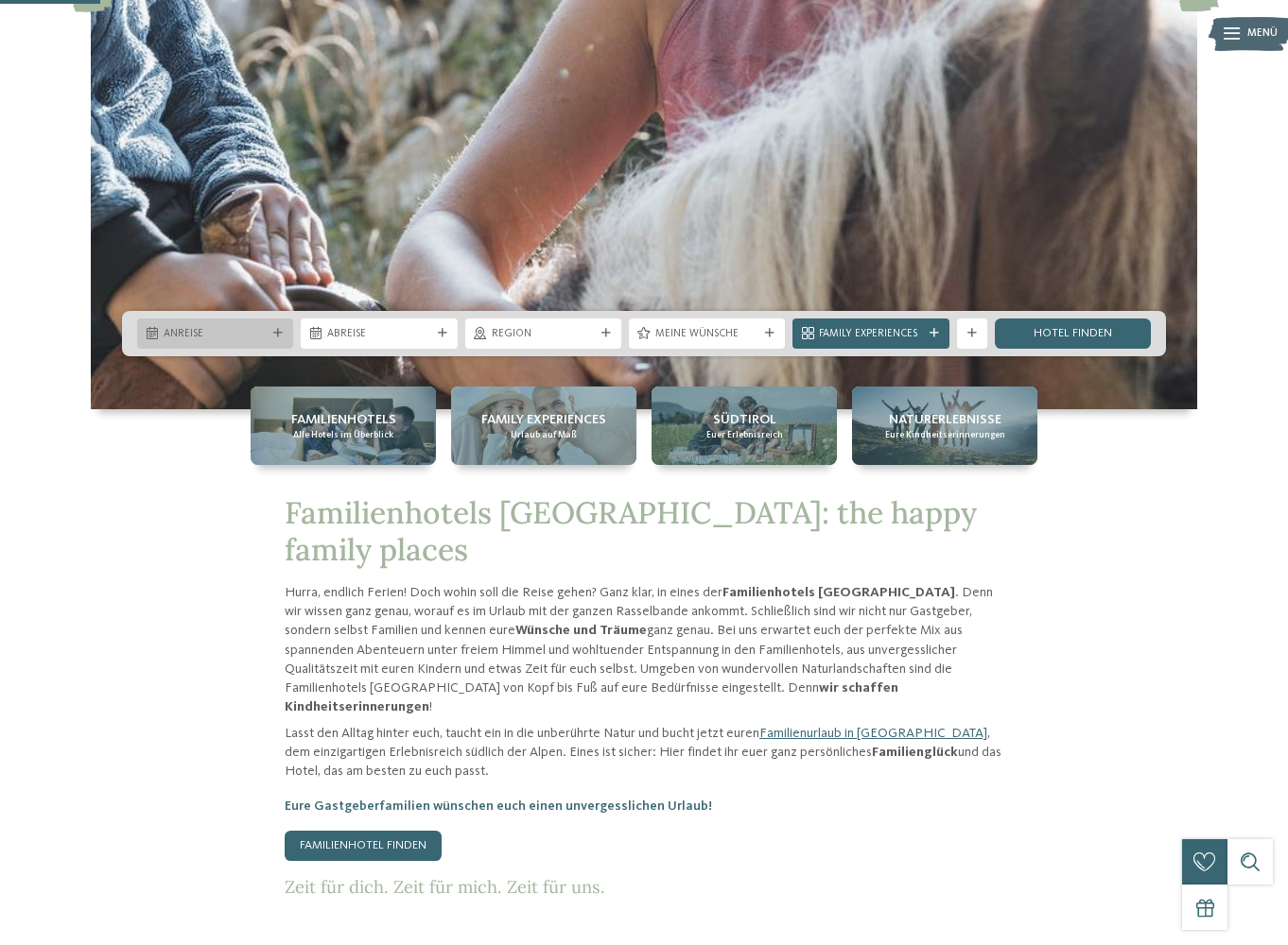
click at [276, 330] on icon at bounding box center [278, 334] width 10 height 10
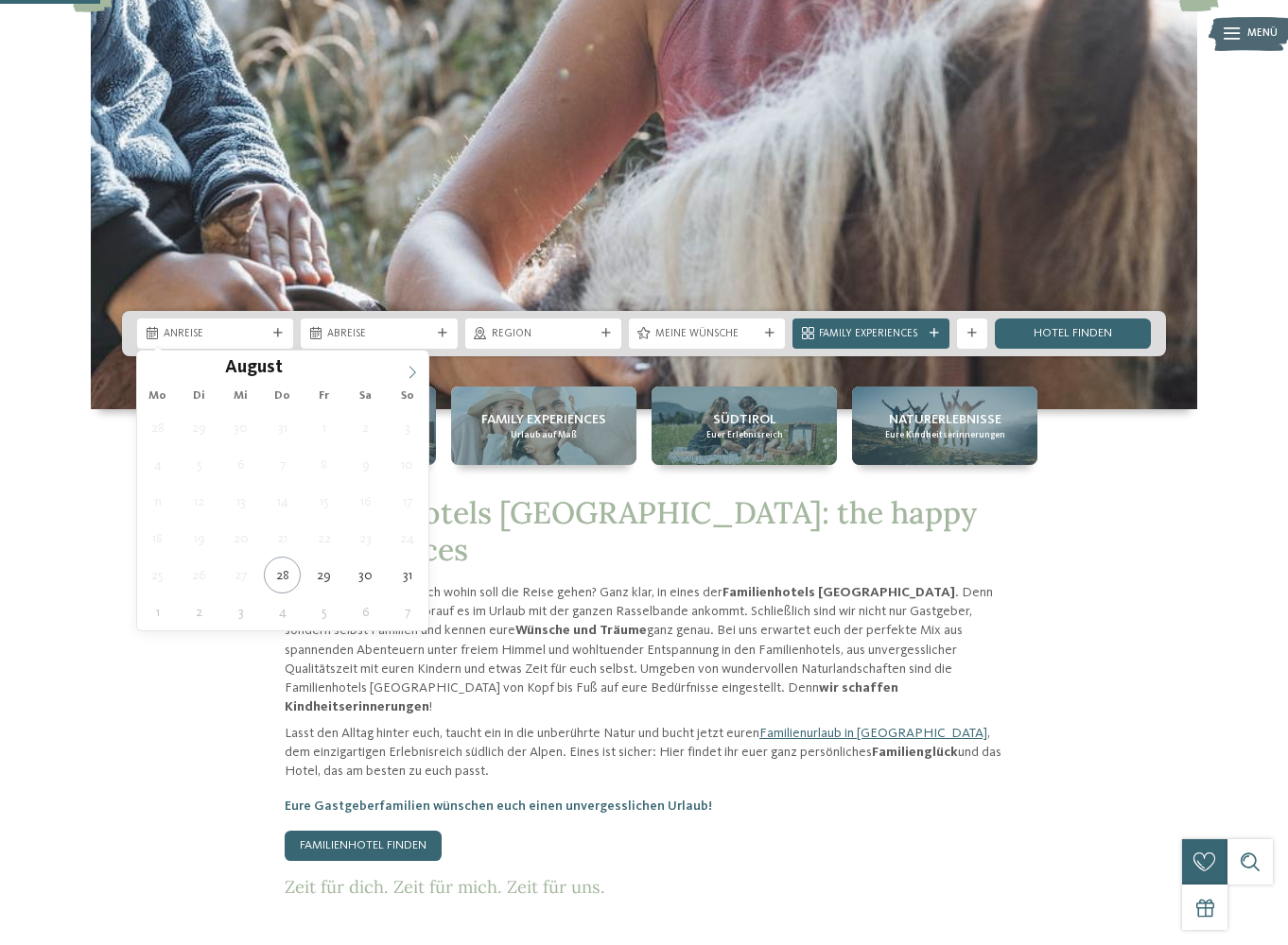
click at [416, 370] on icon at bounding box center [412, 373] width 14 height 14
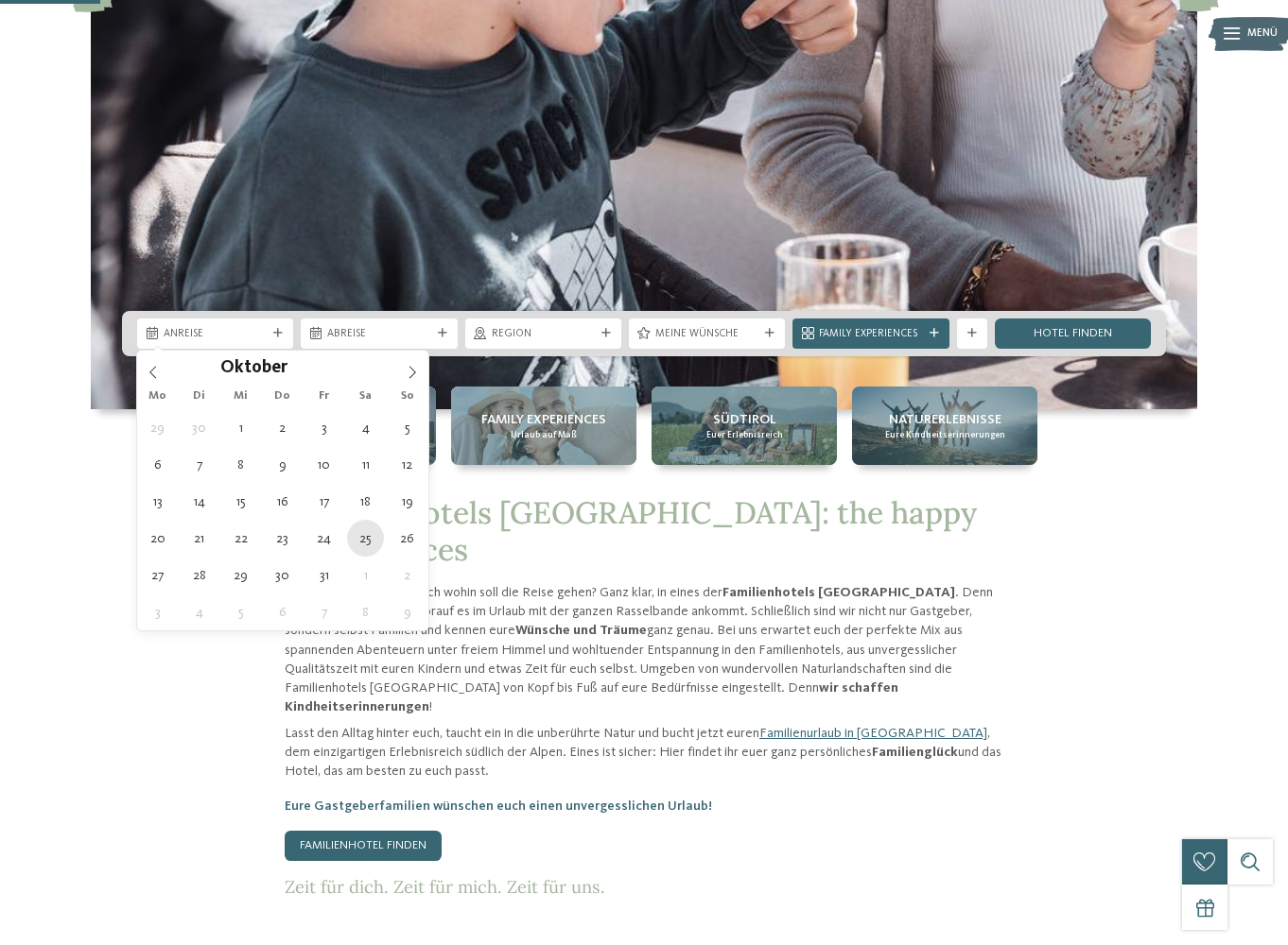
type div "[DATE]"
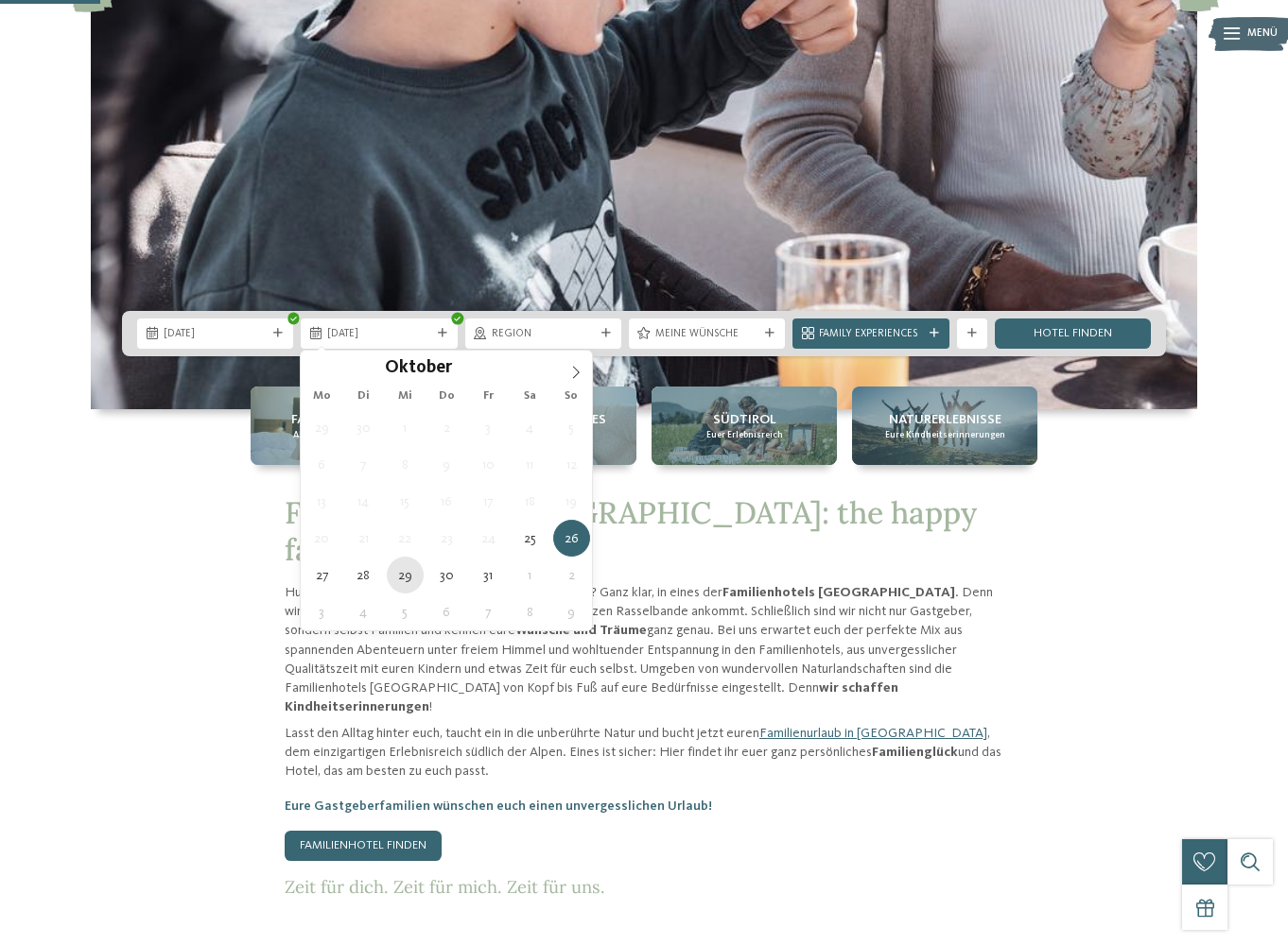
type div "[DATE]"
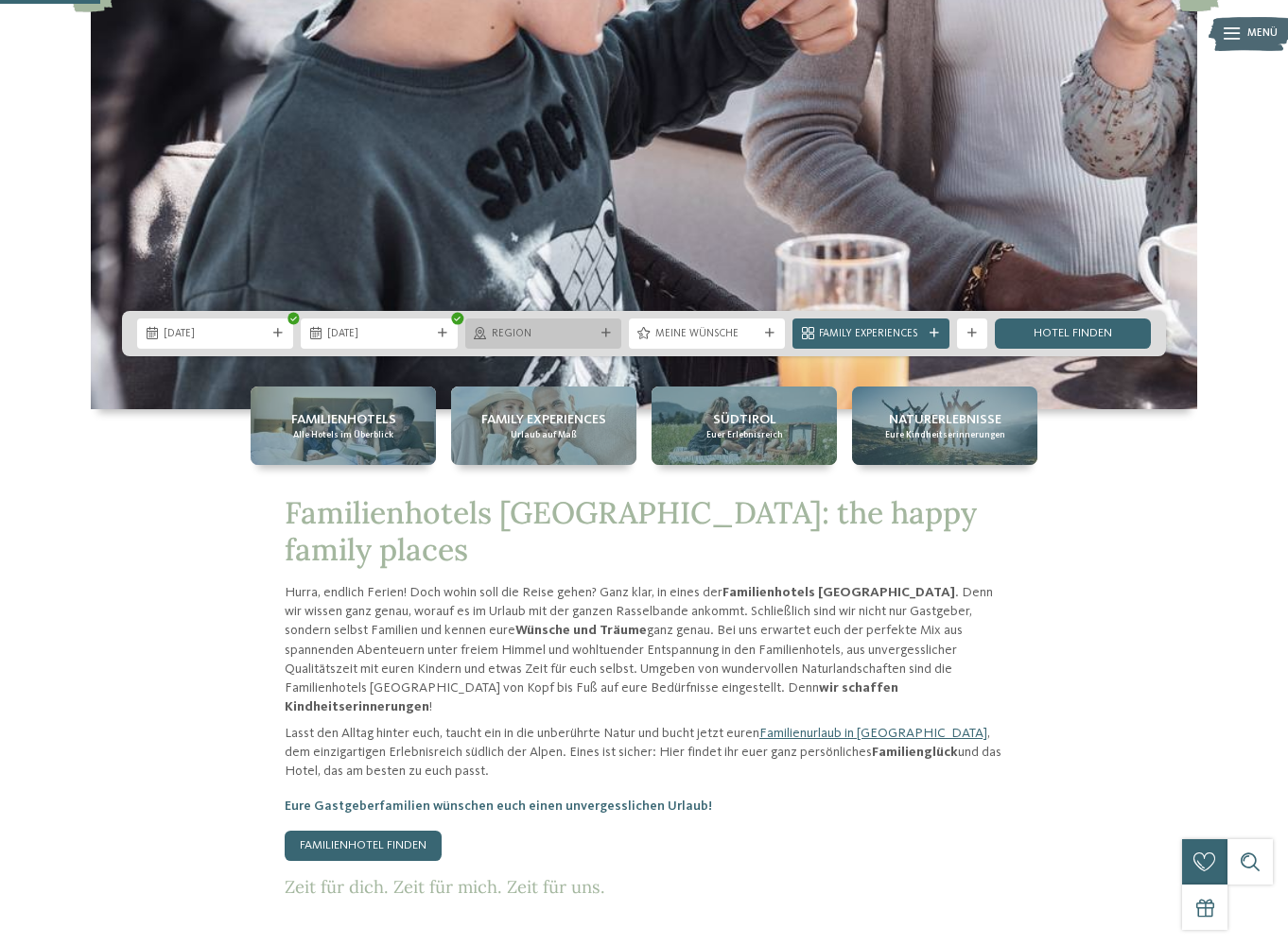
click at [538, 339] on span "Region" at bounding box center [542, 334] width 103 height 15
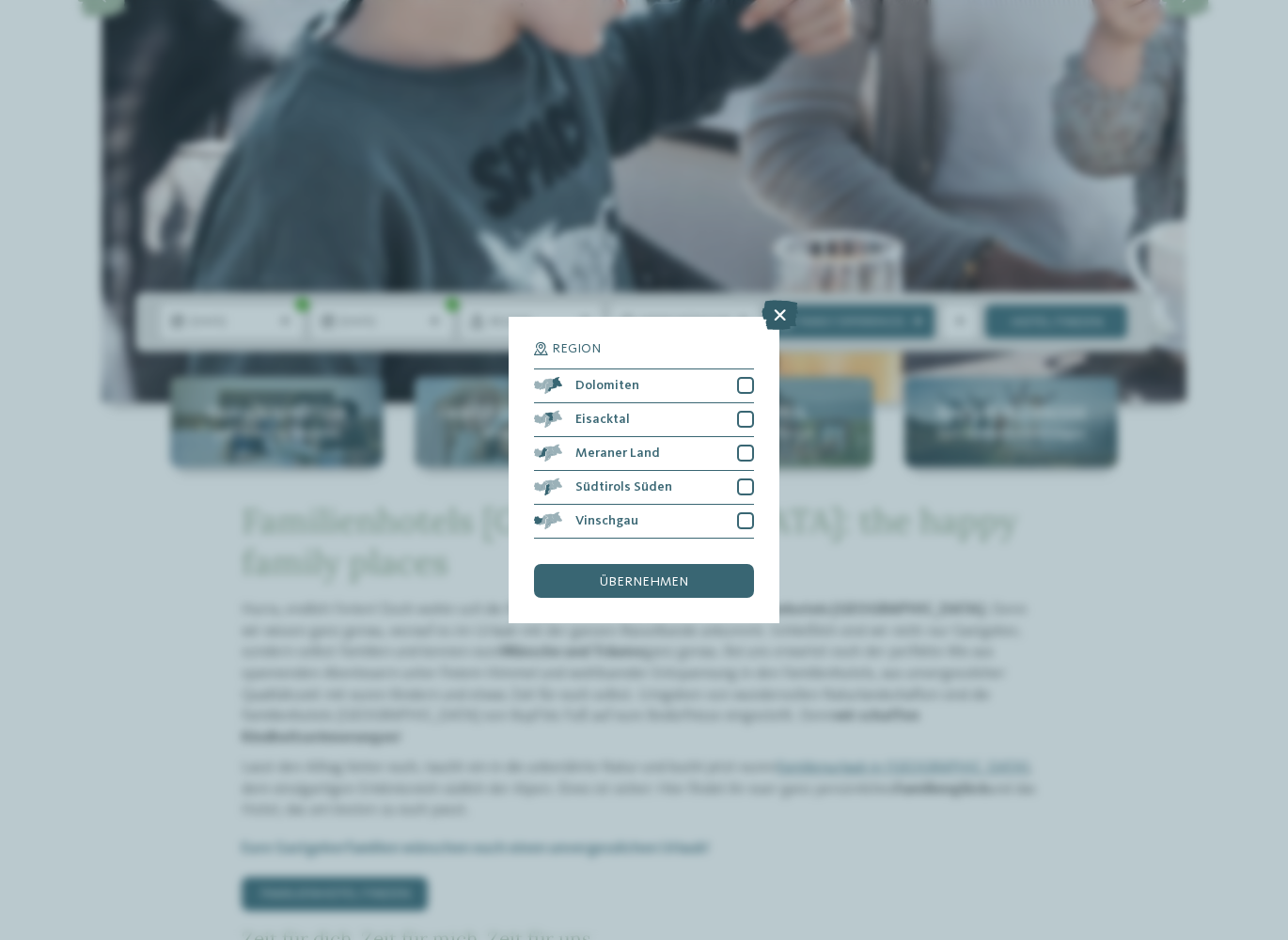
click at [761, 300] on icon at bounding box center [780, 314] width 37 height 30
